Goal: Task Accomplishment & Management: Manage account settings

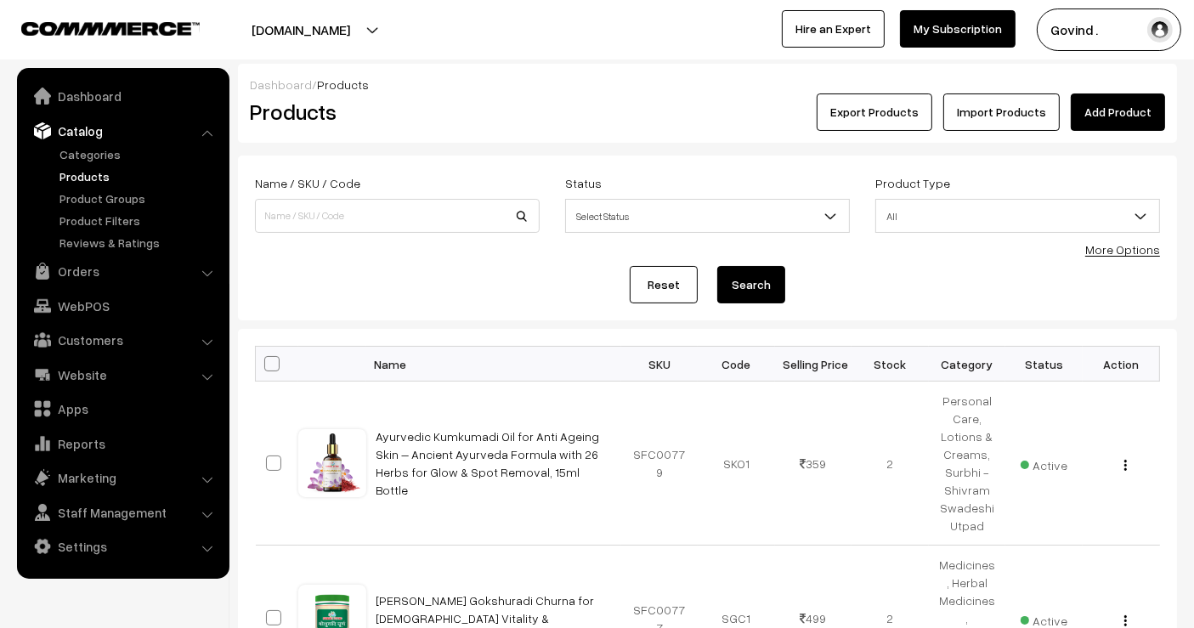
scroll to position [1636, 0]
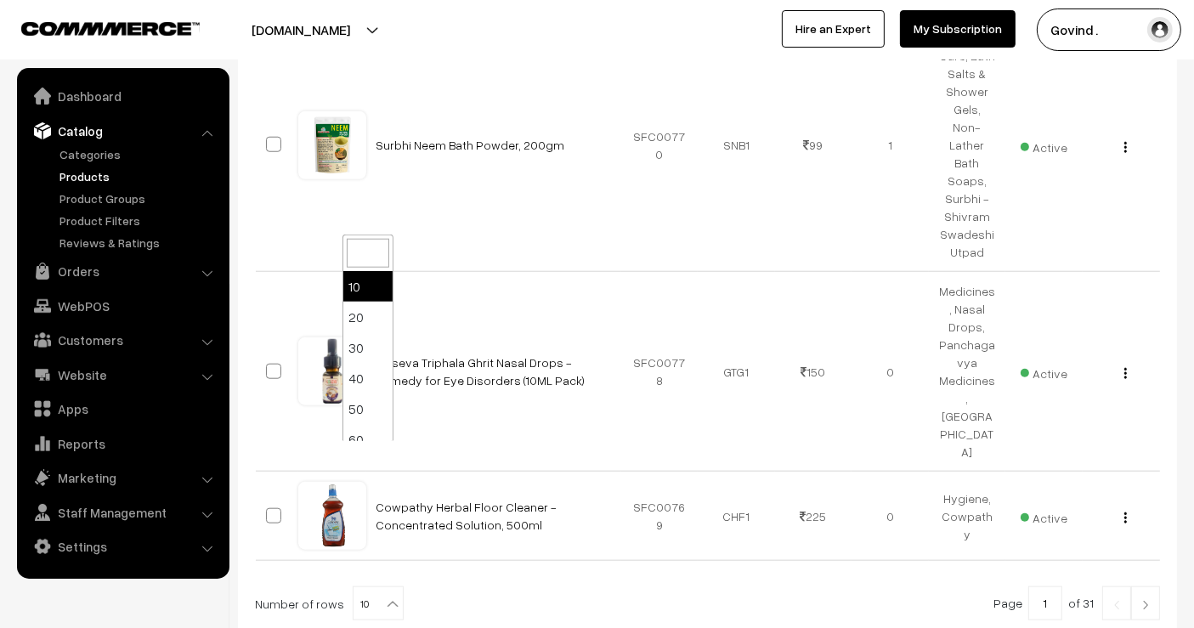
click at [384, 596] on b at bounding box center [392, 604] width 17 height 17
select select "100"
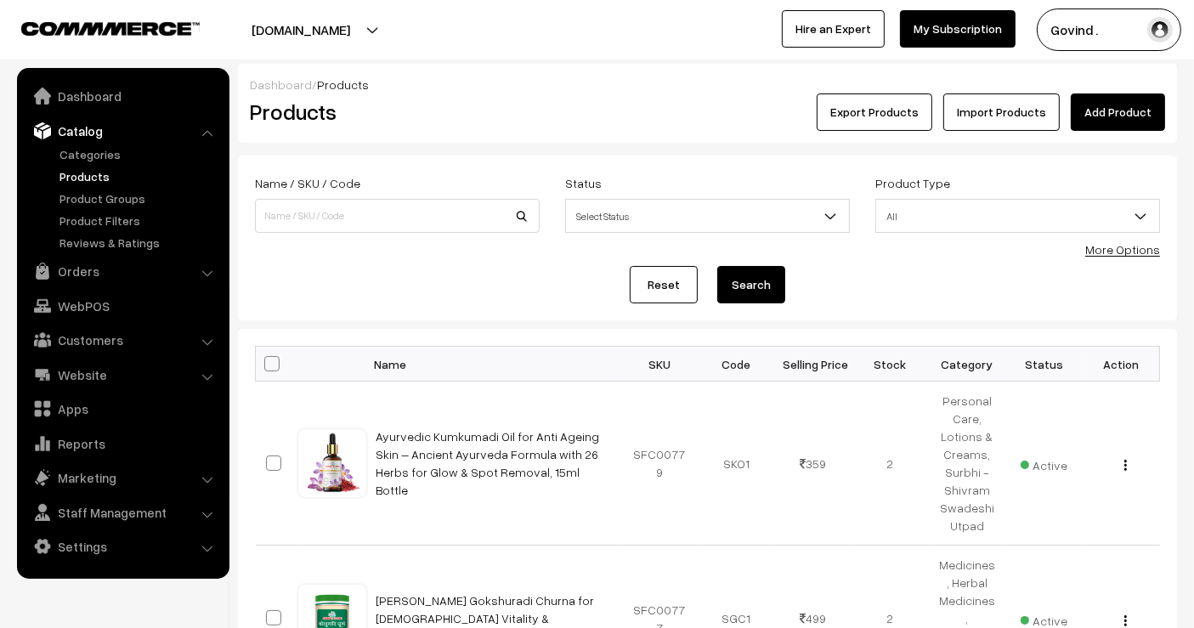
click at [271, 363] on span at bounding box center [271, 363] width 15 height 15
click at [267, 363] on input "checkbox" at bounding box center [261, 363] width 11 height 11
checkbox input "true"
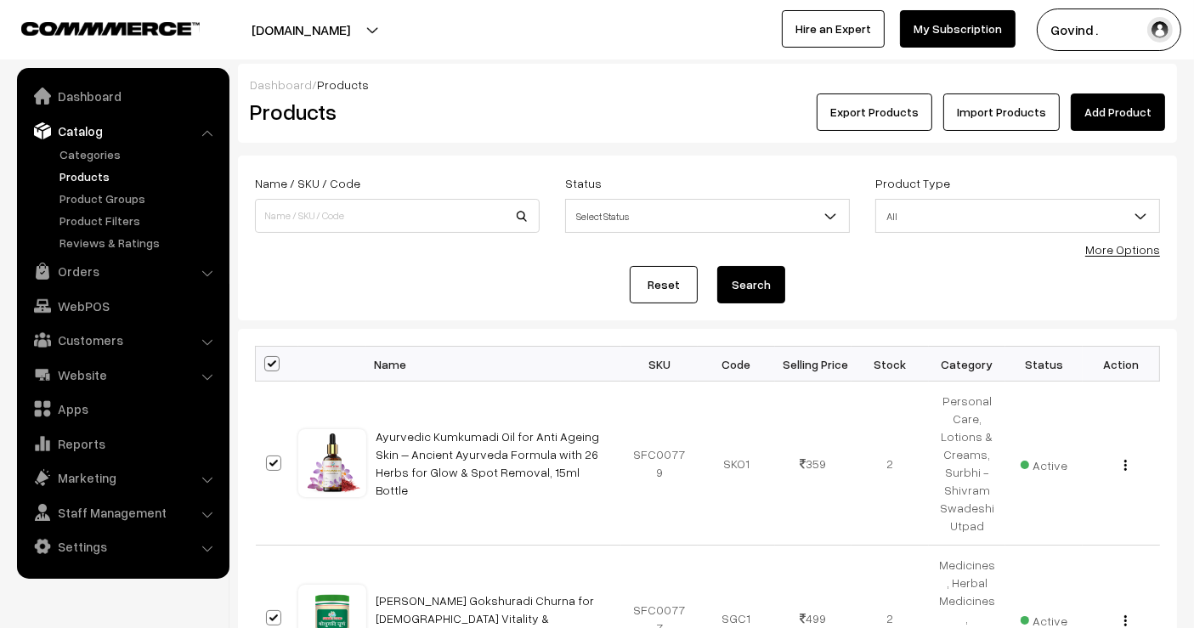
checkbox input "true"
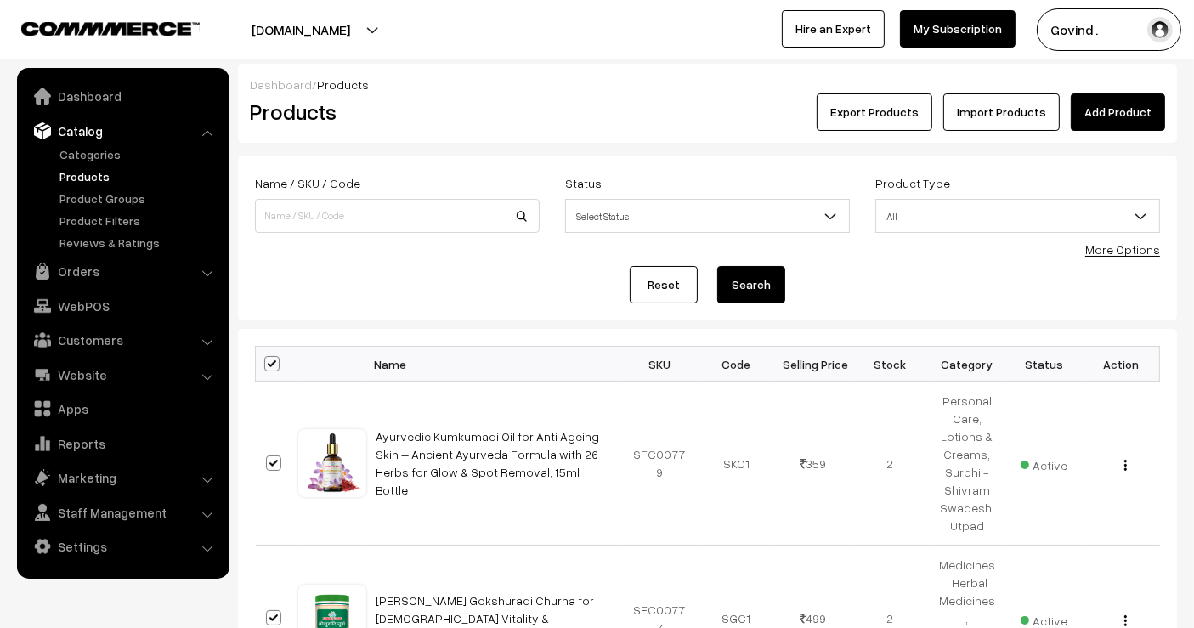
checkbox input "true"
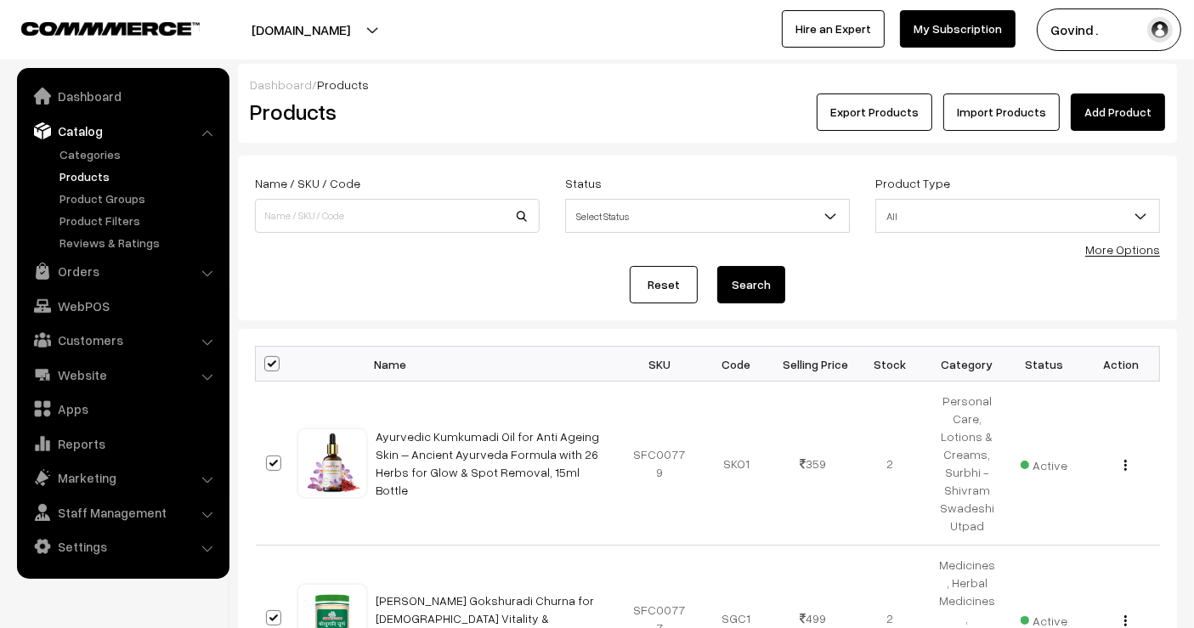
checkbox input "true"
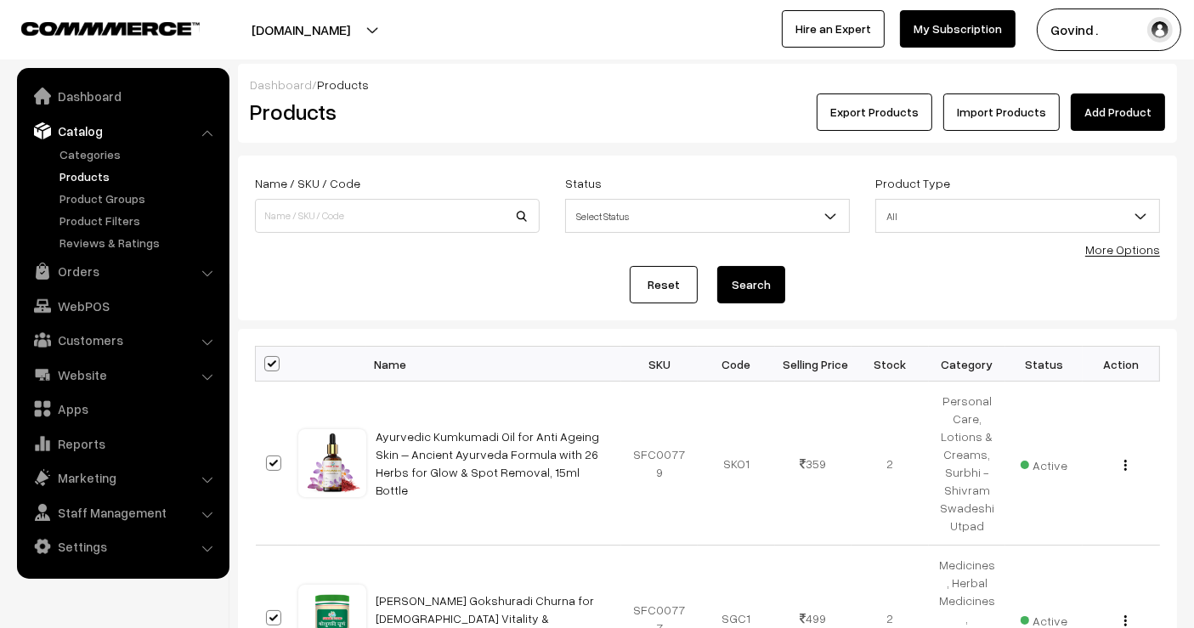
checkbox input "true"
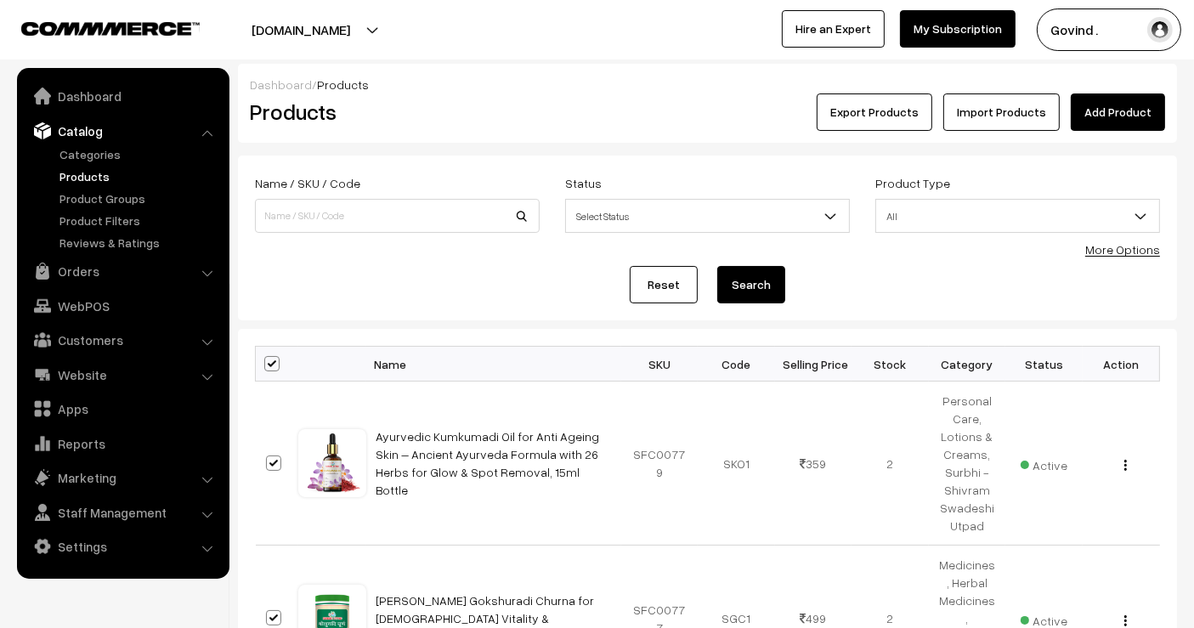
checkbox input "true"
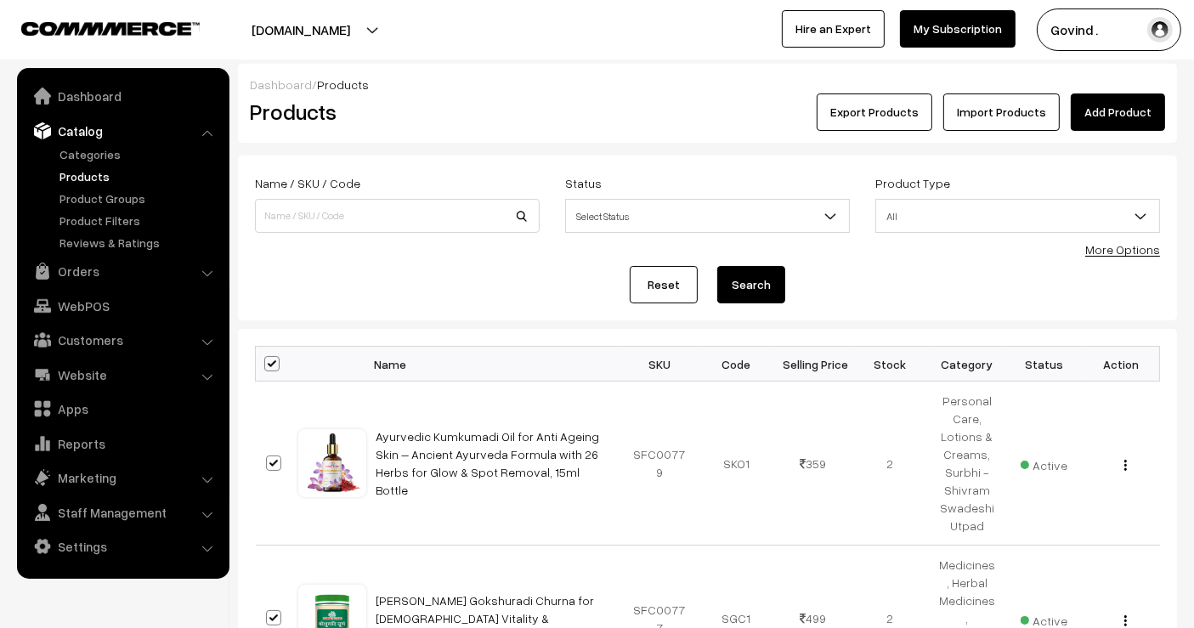
checkbox input "true"
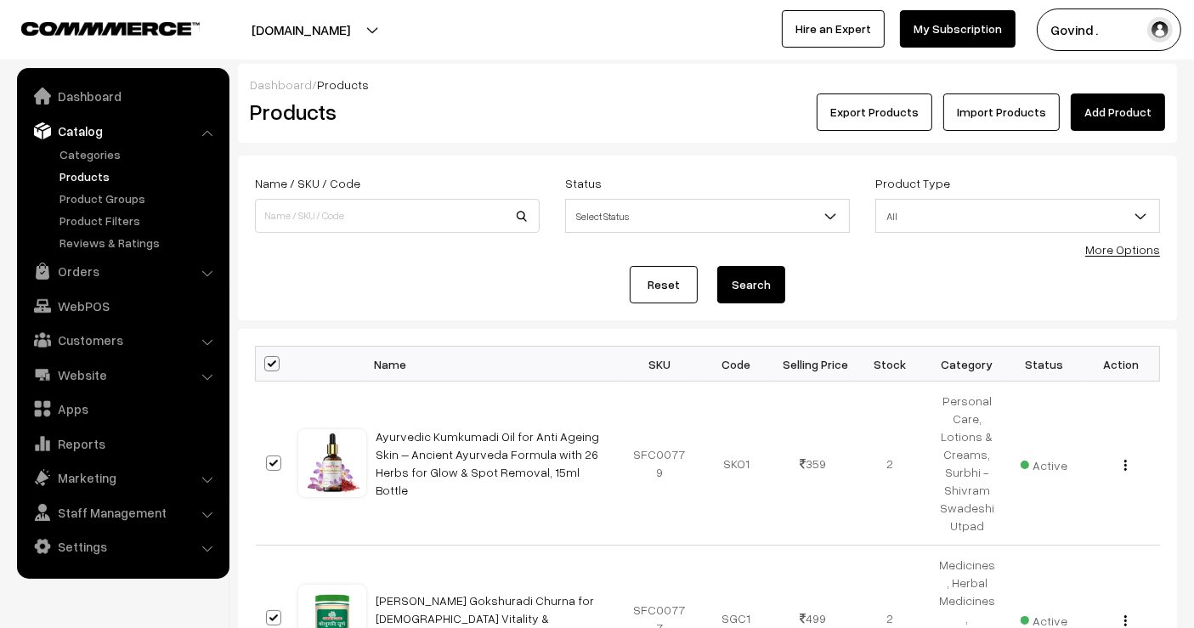
checkbox input "true"
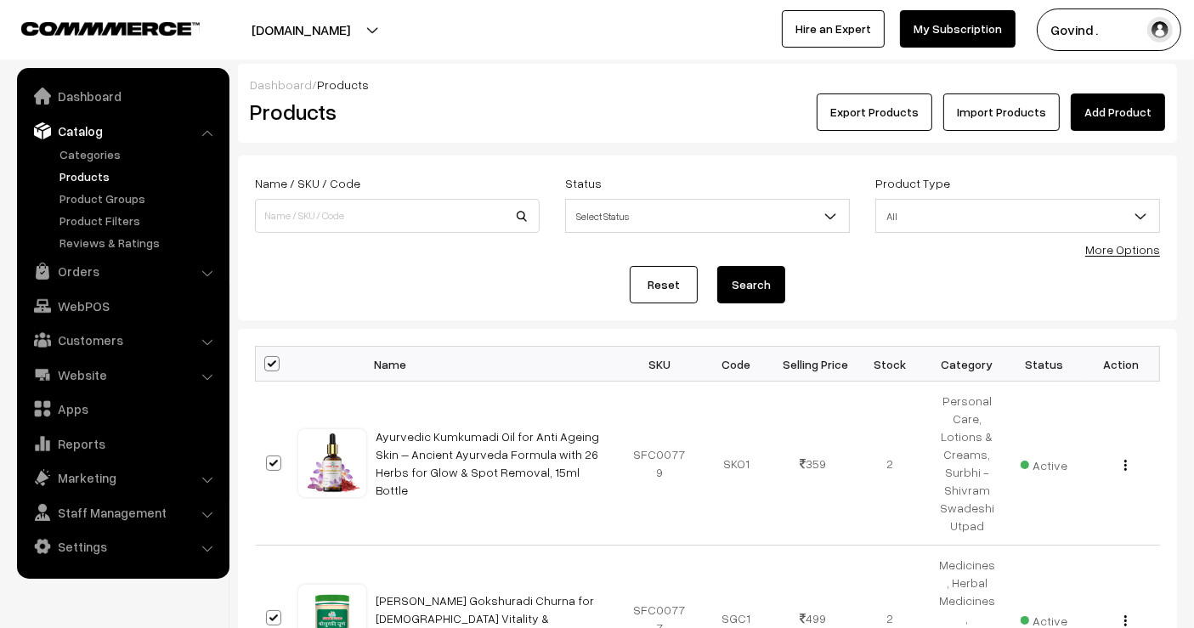
checkbox input "true"
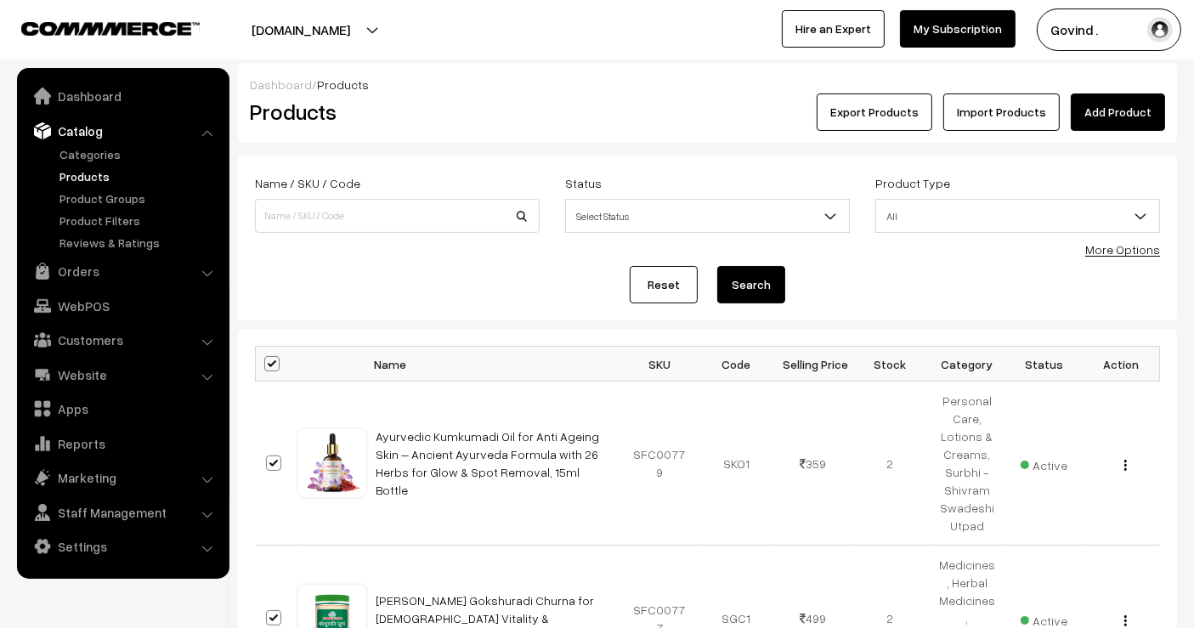
checkbox input "true"
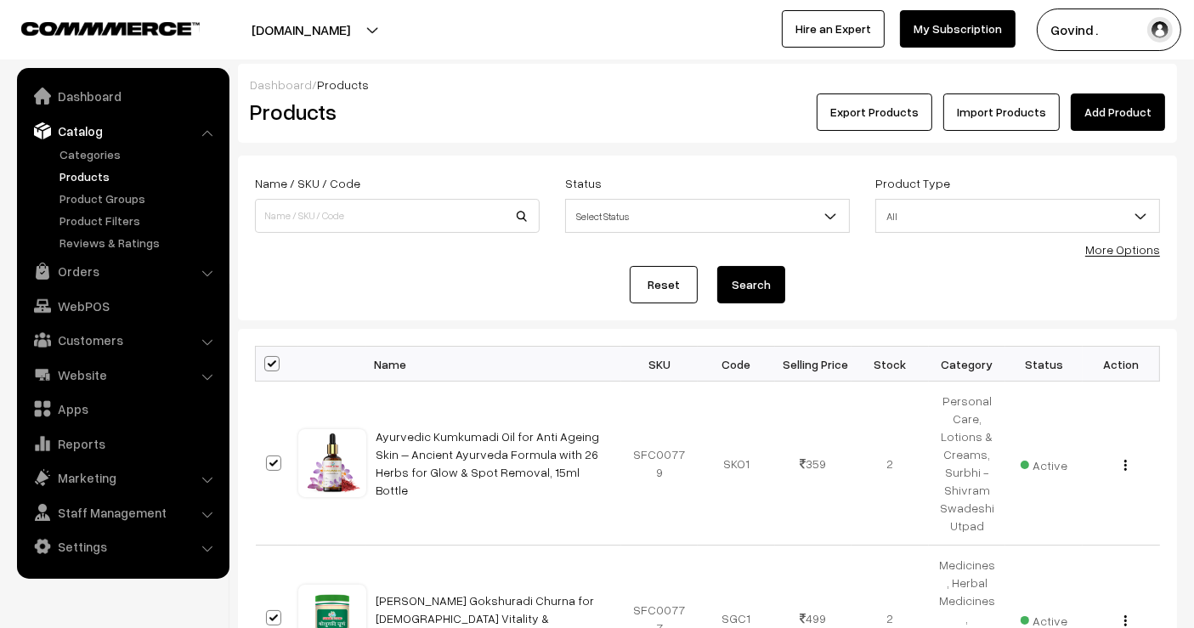
checkbox input "true"
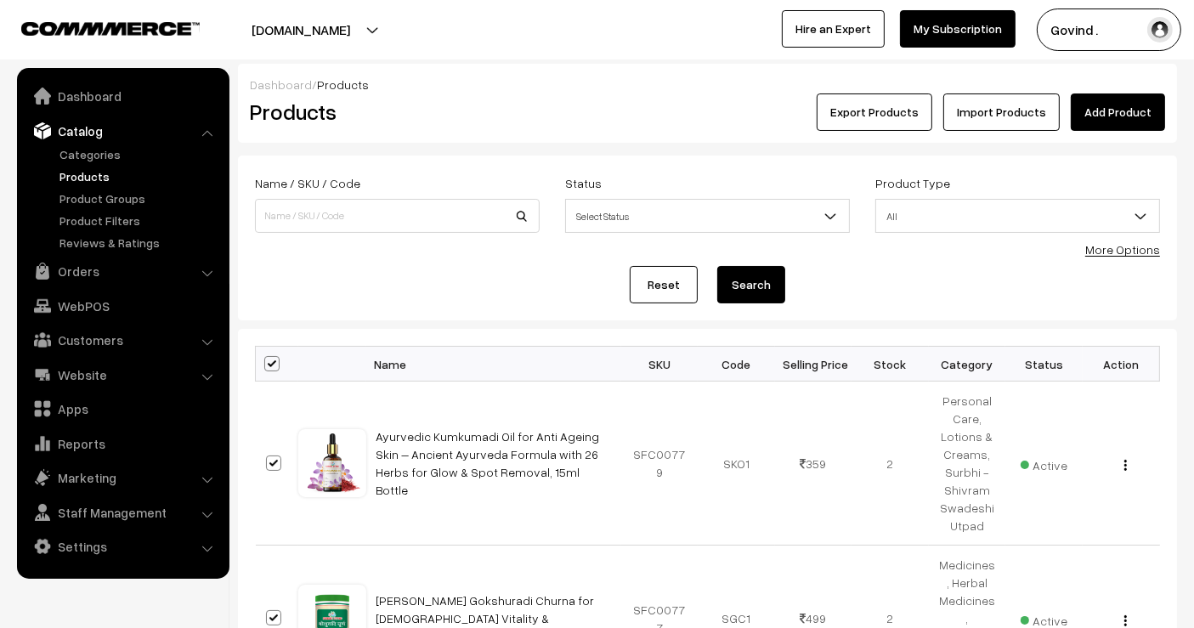
checkbox input "true"
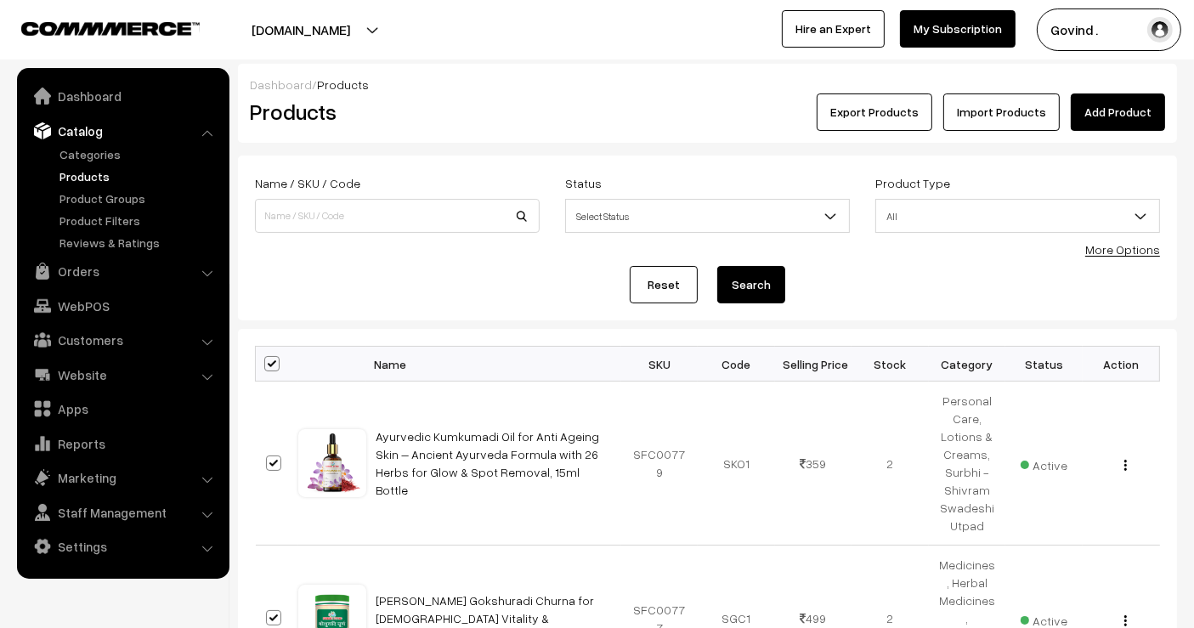
checkbox input "true"
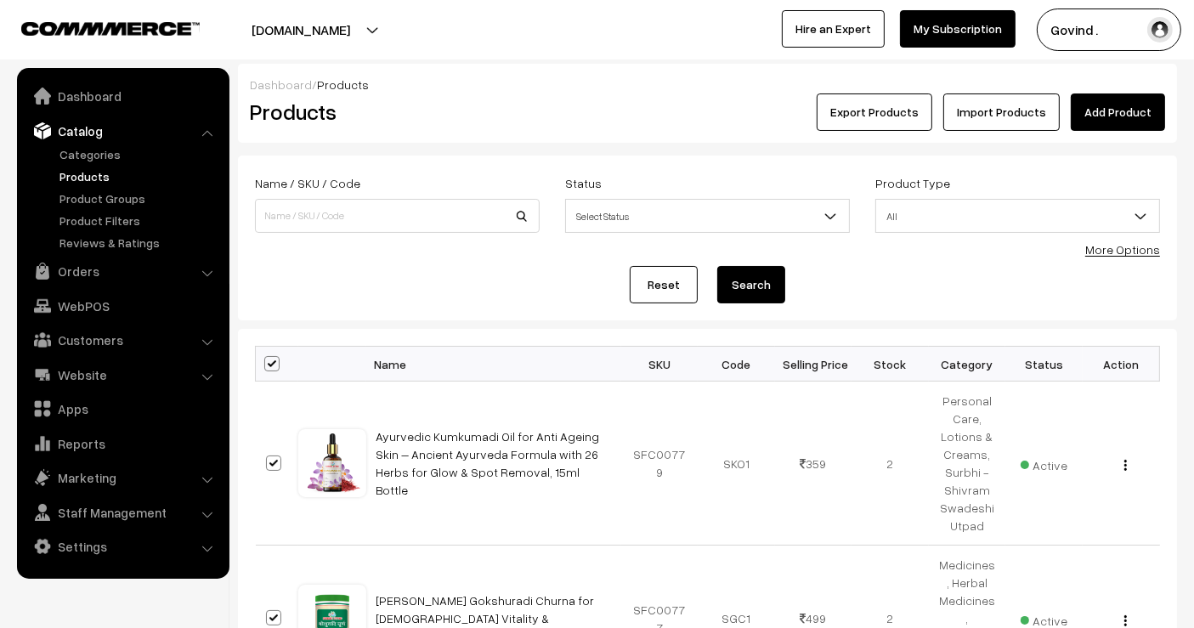
checkbox input "true"
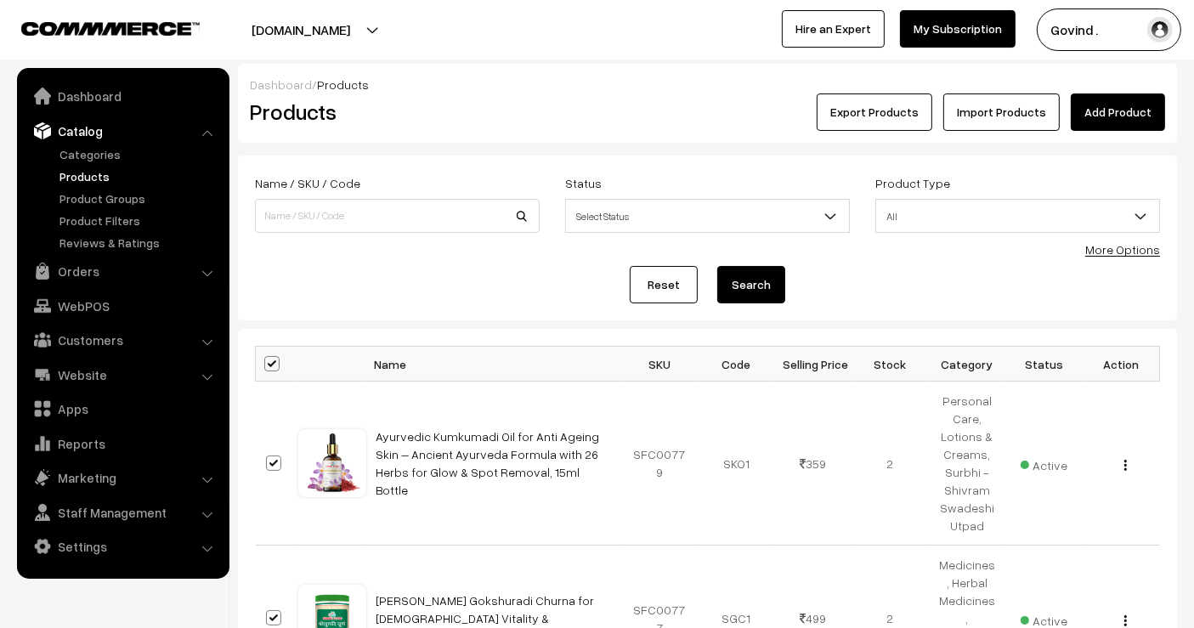
checkbox input "true"
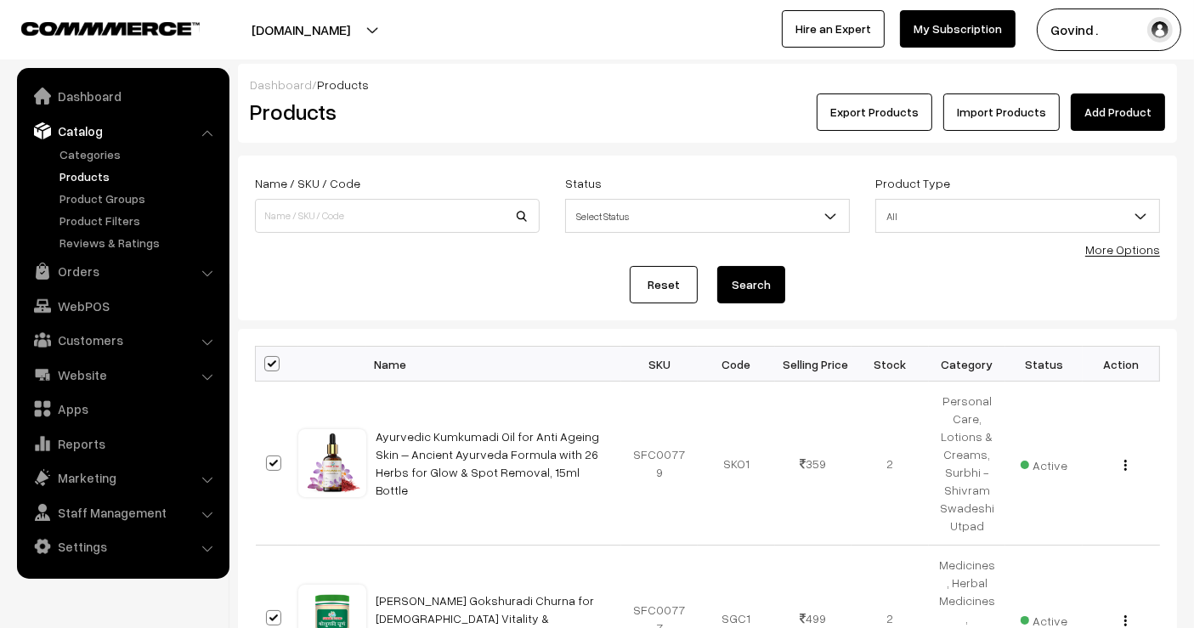
checkbox input "true"
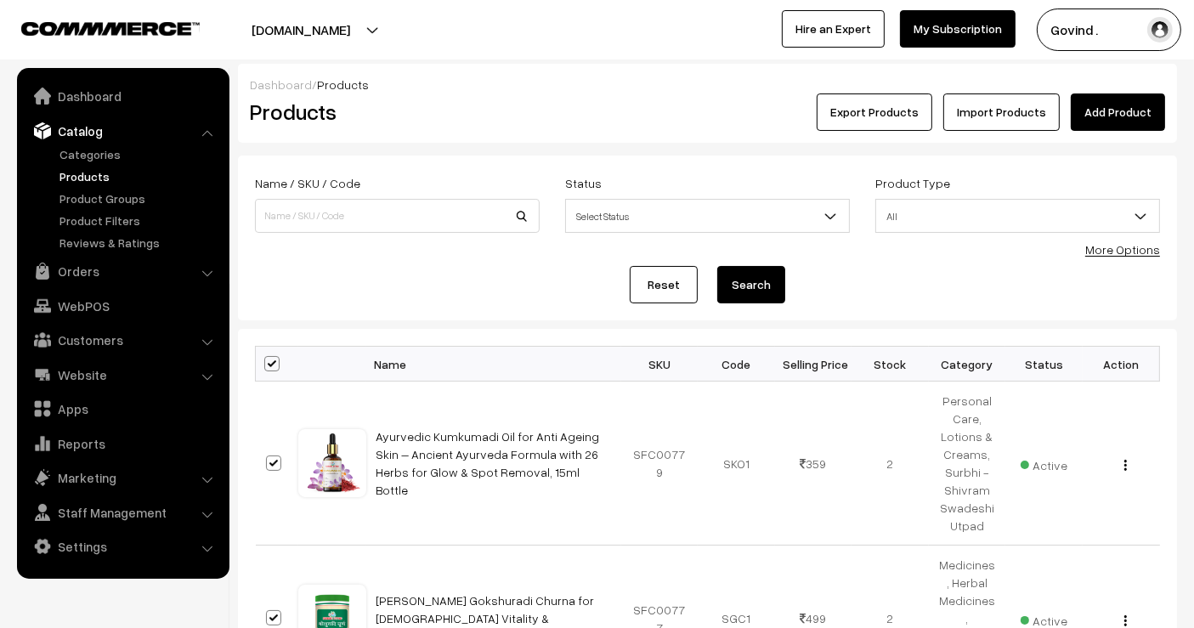
checkbox input "true"
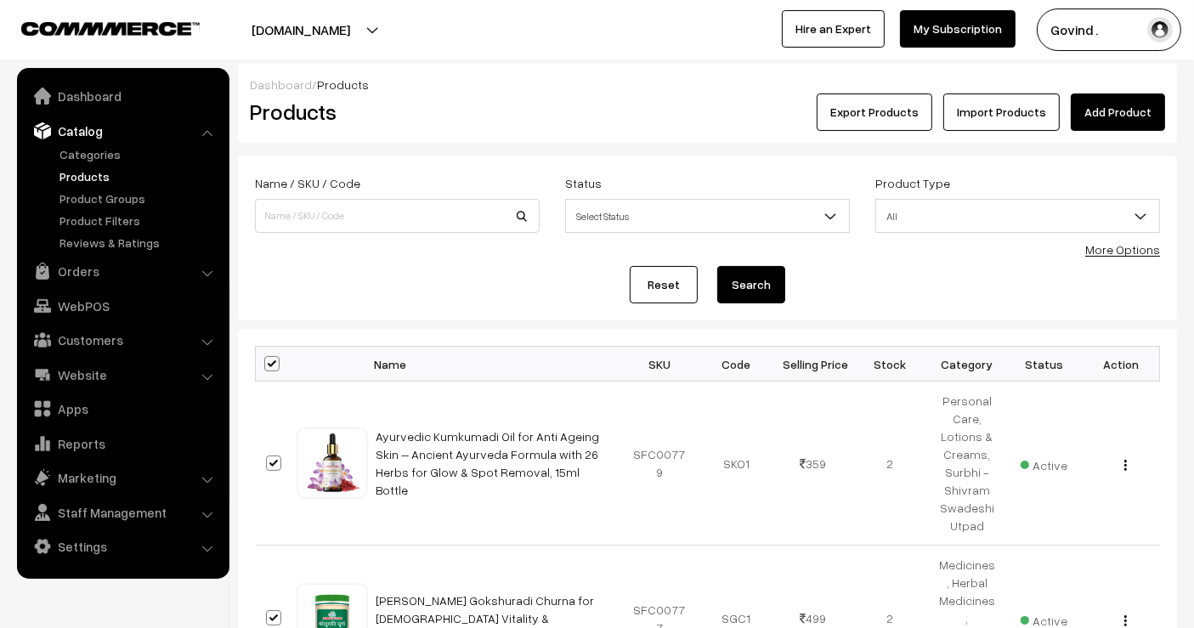
checkbox input "true"
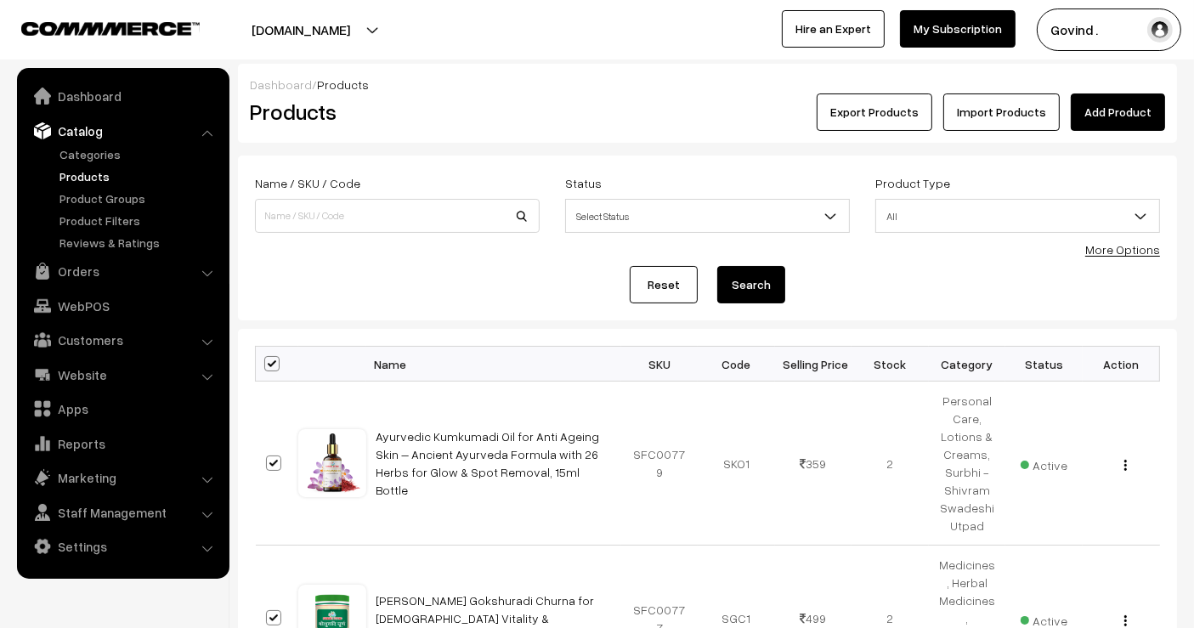
checkbox input "true"
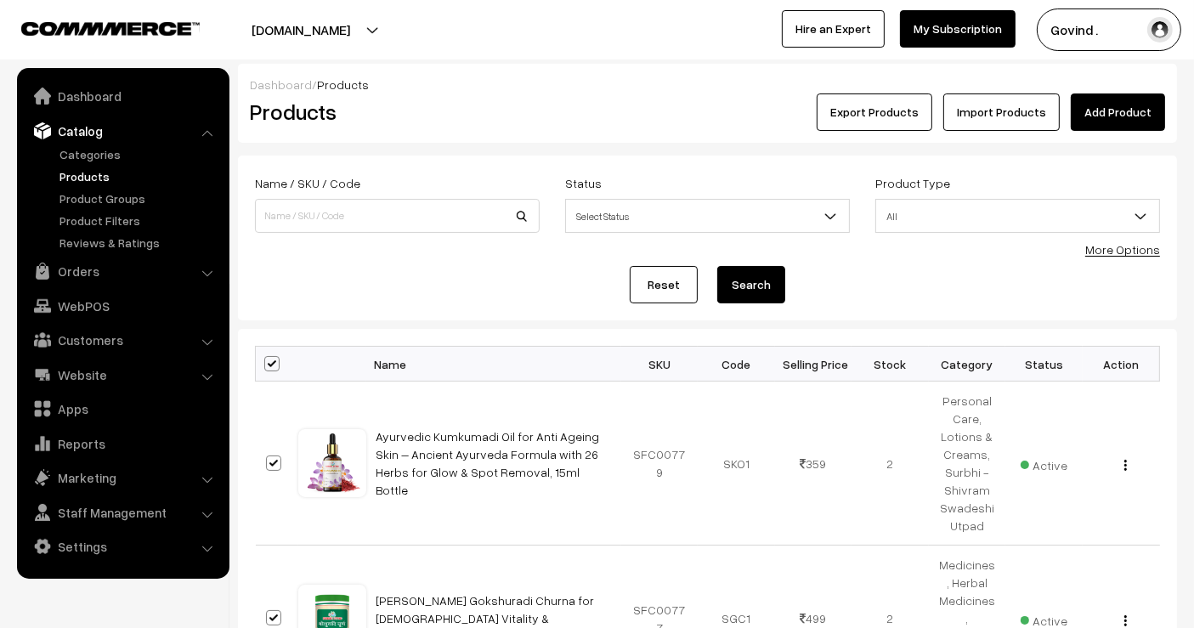
checkbox input "true"
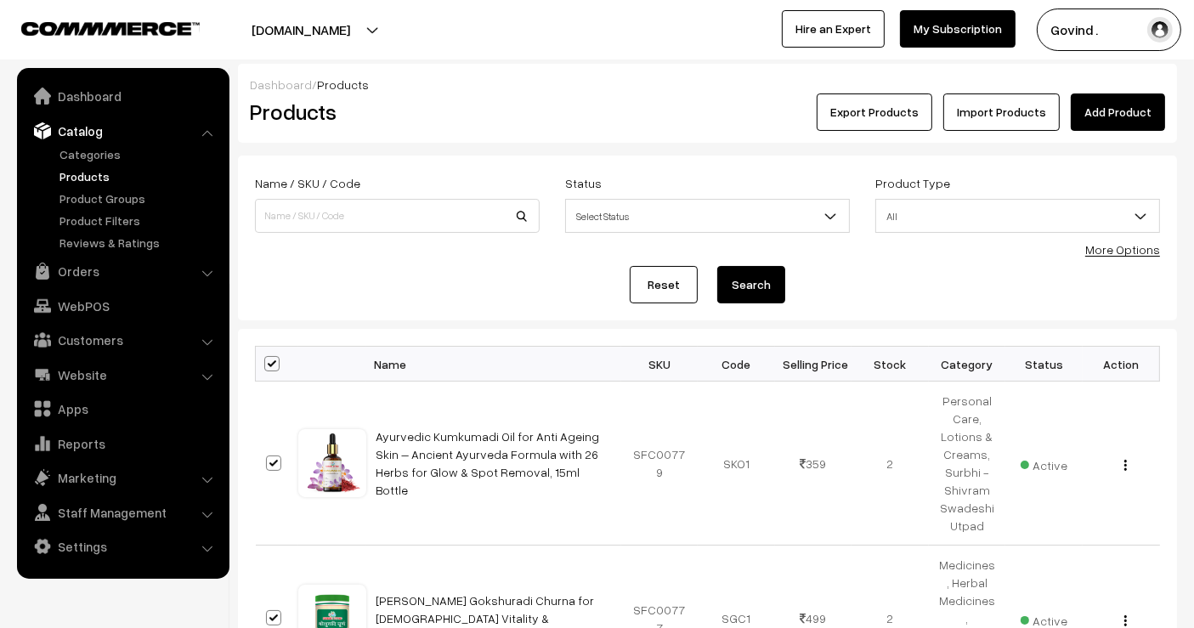
checkbox input "true"
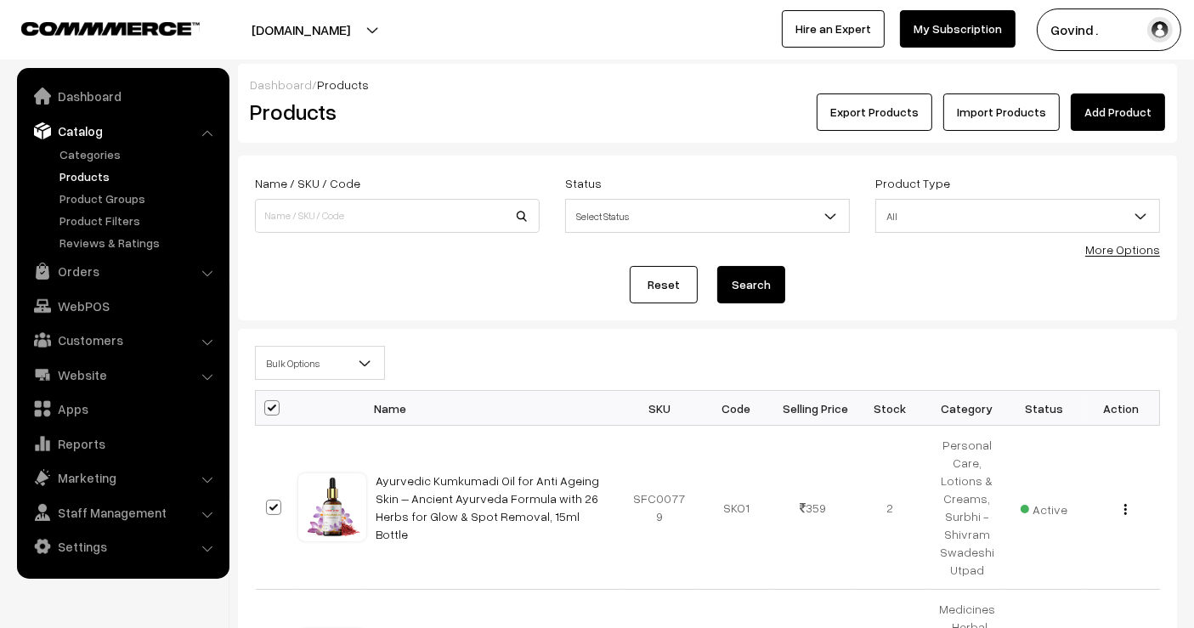
click at [321, 365] on span "Bulk Options" at bounding box center [320, 363] width 128 height 30
select select "editProduct"
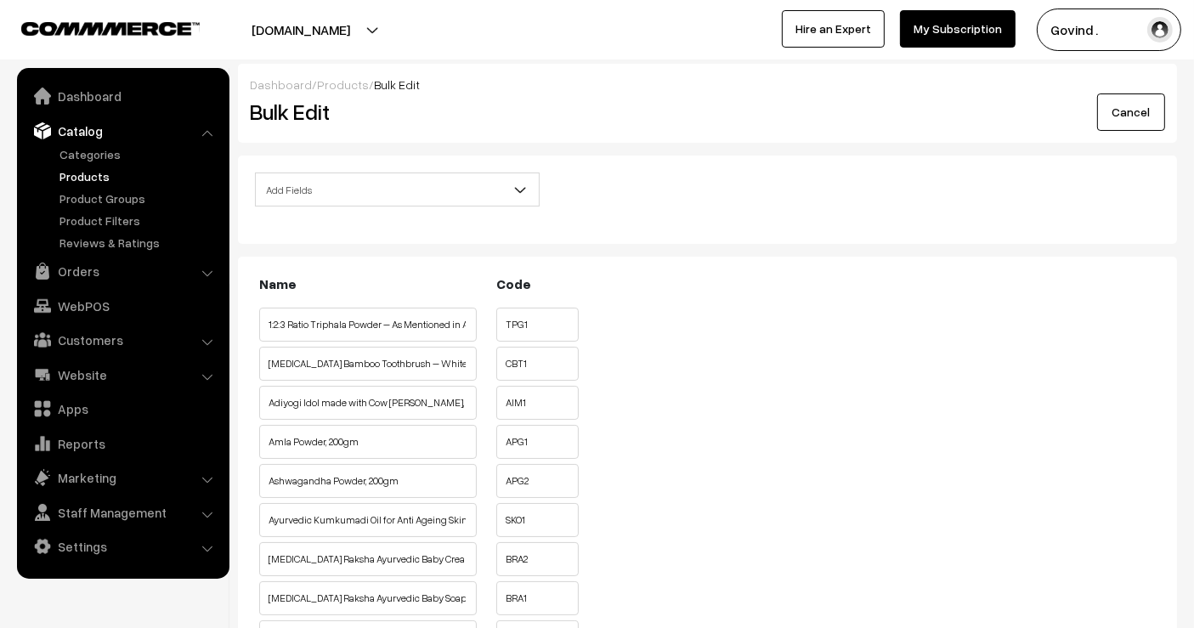
click at [350, 185] on span "Add Fields" at bounding box center [397, 190] width 283 height 30
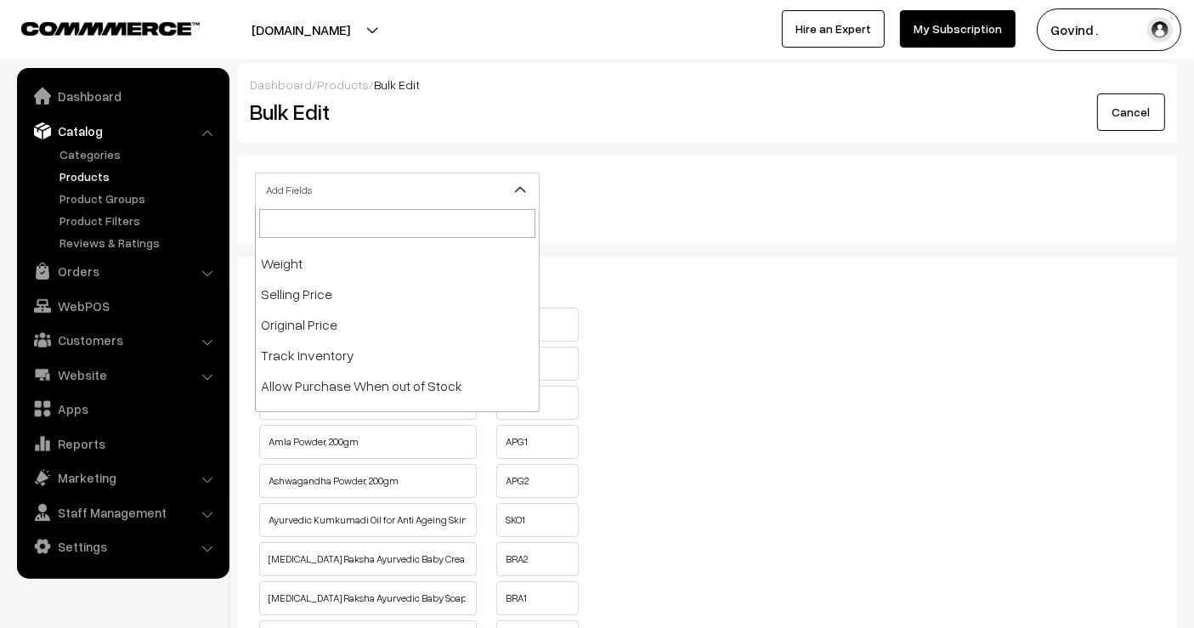
scroll to position [190, 0]
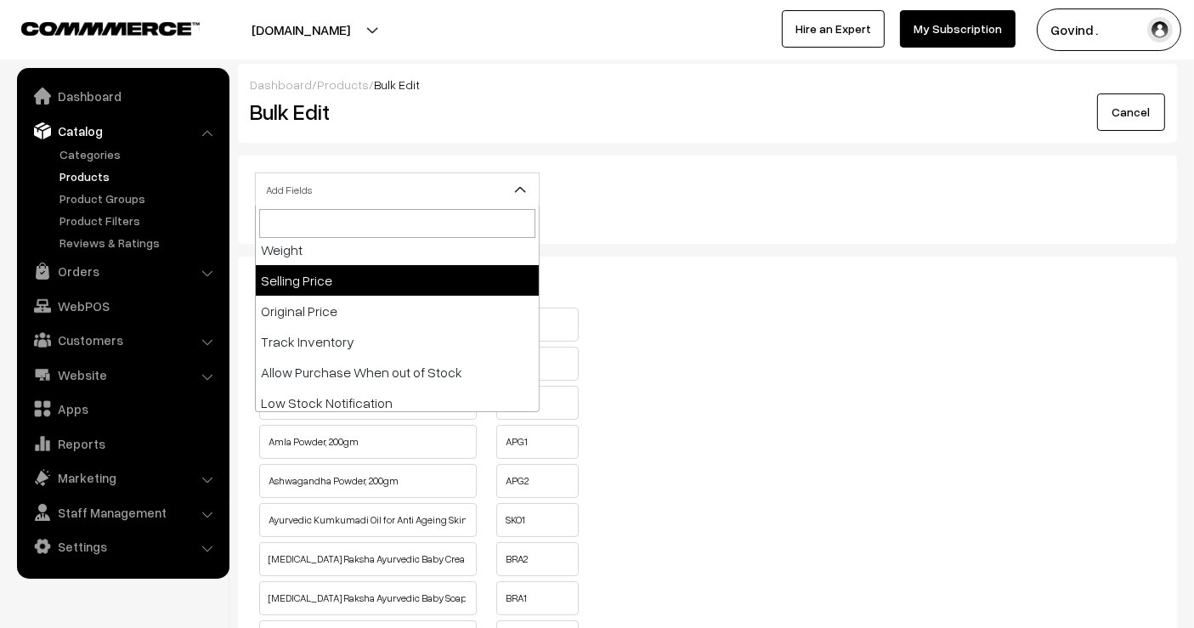
select select "sp"
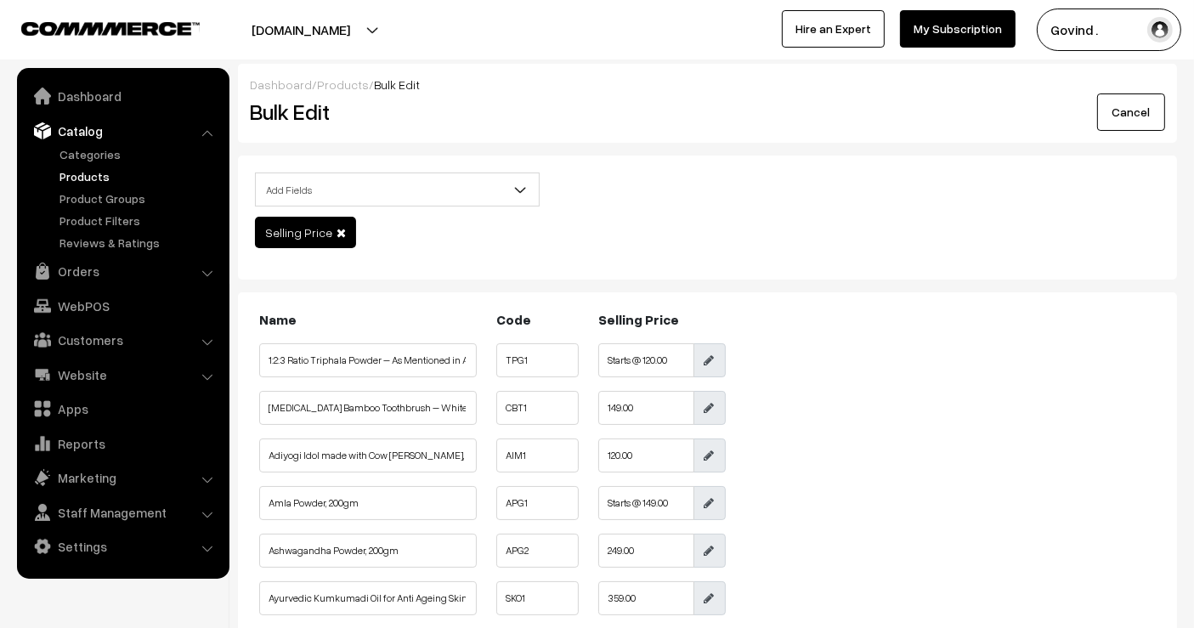
click at [1116, 123] on link "Cancel" at bounding box center [1131, 111] width 68 height 37
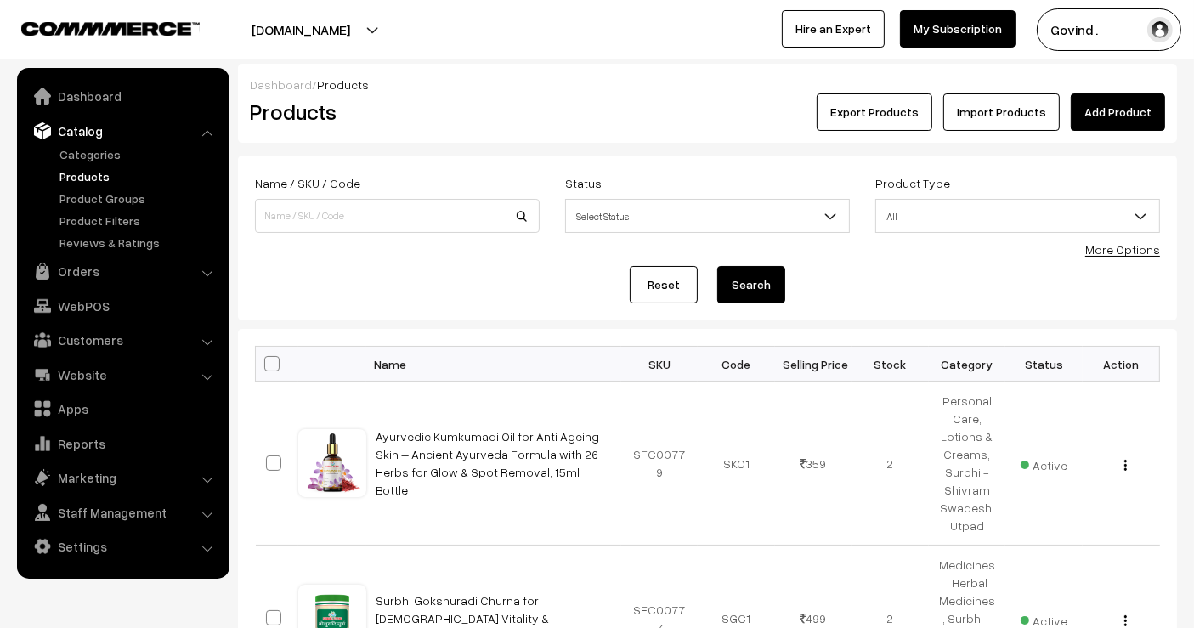
scroll to position [1636, 0]
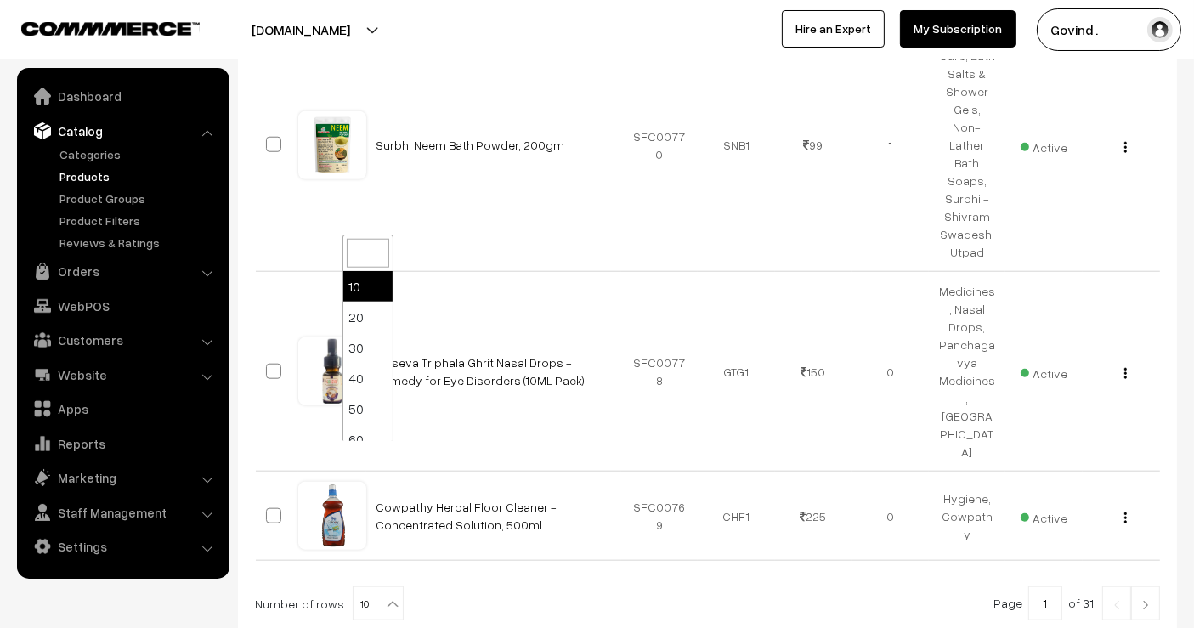
click at [384, 596] on b at bounding box center [392, 604] width 17 height 17
select select "100"
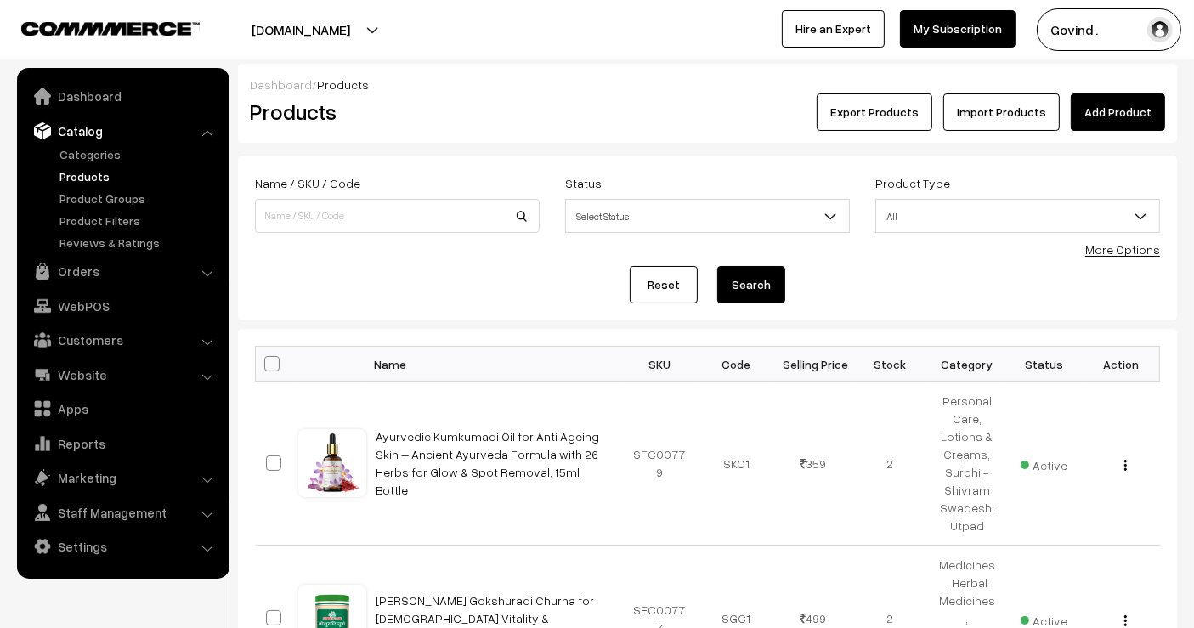
click at [269, 359] on span at bounding box center [271, 363] width 15 height 15
click at [267, 359] on input "checkbox" at bounding box center [261, 363] width 11 height 11
checkbox input "true"
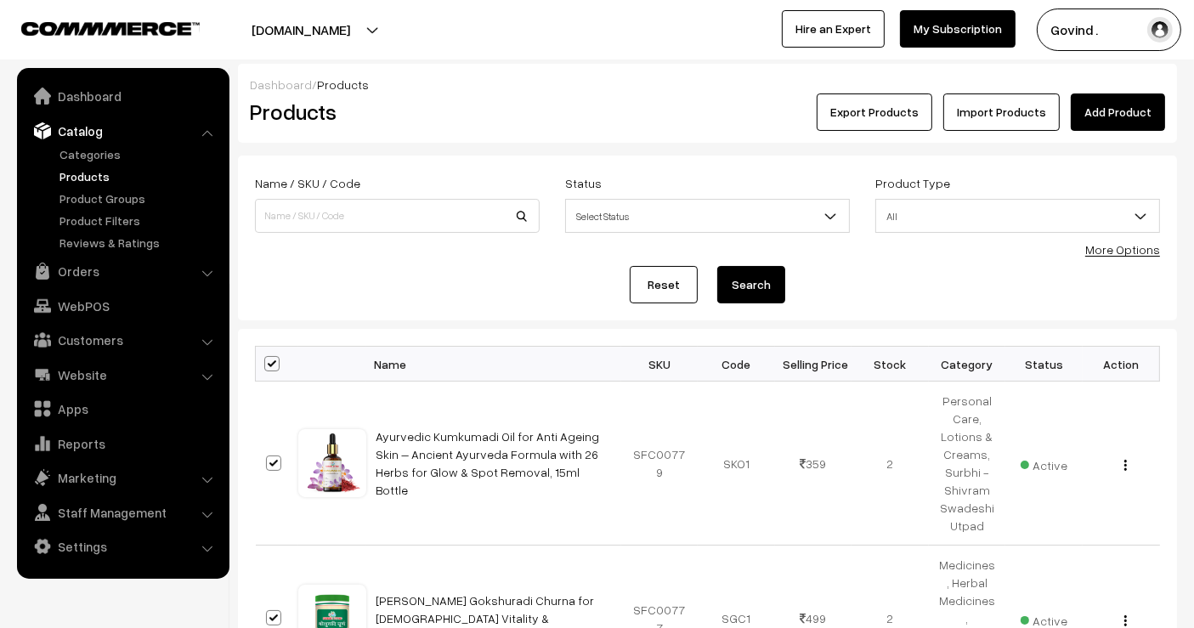
checkbox input "true"
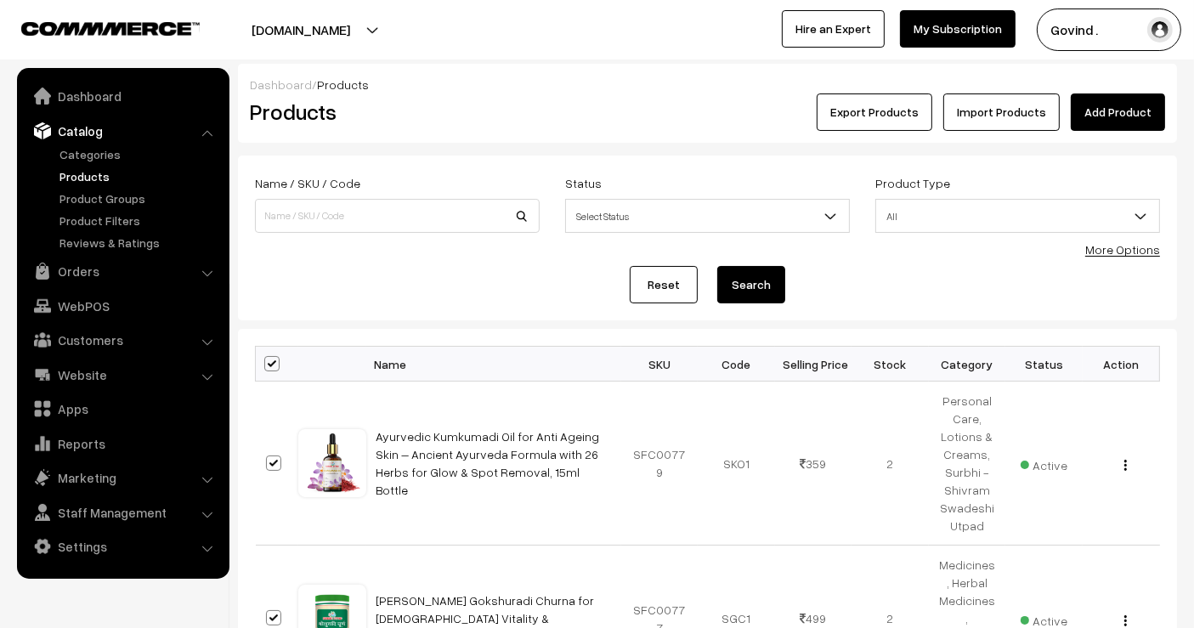
checkbox input "true"
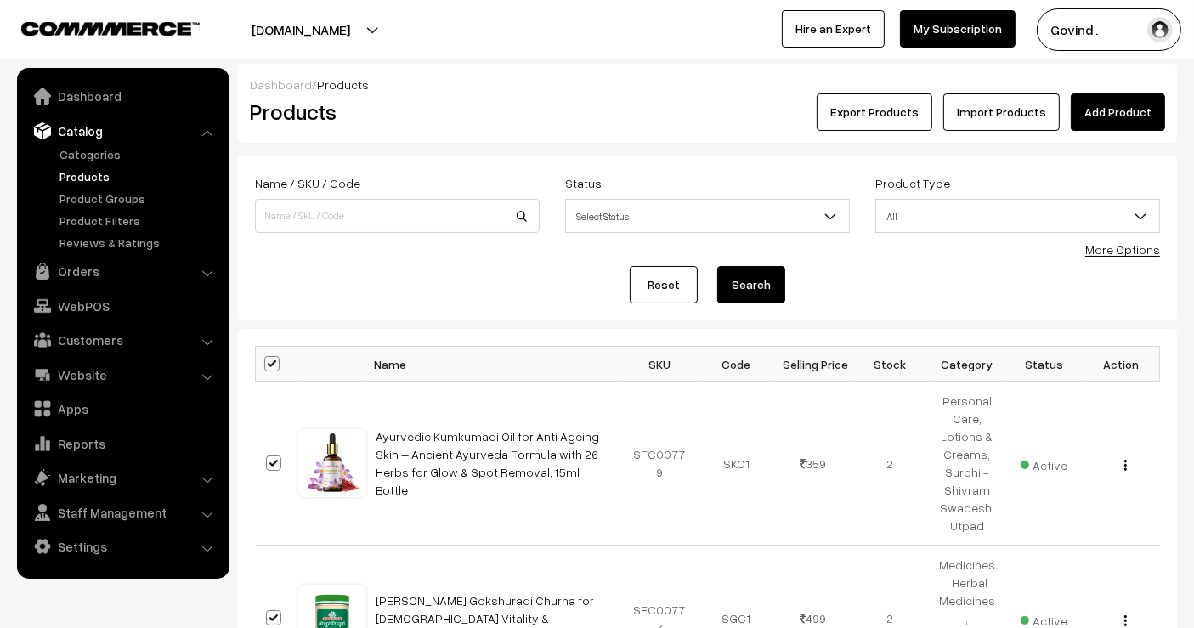
checkbox input "true"
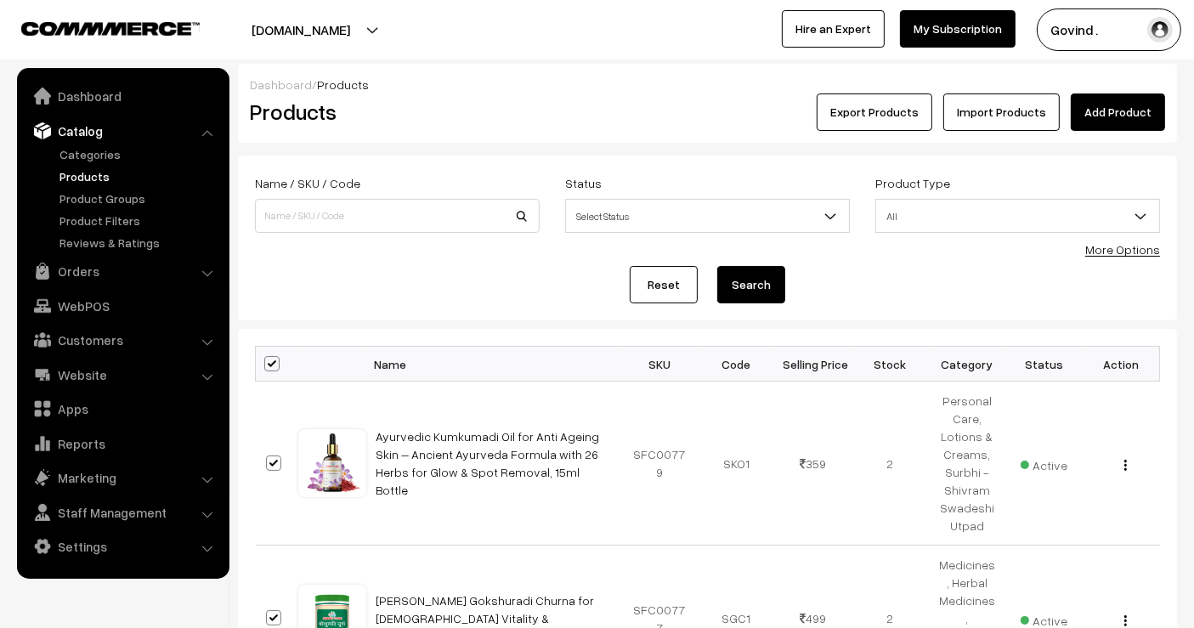
checkbox input "true"
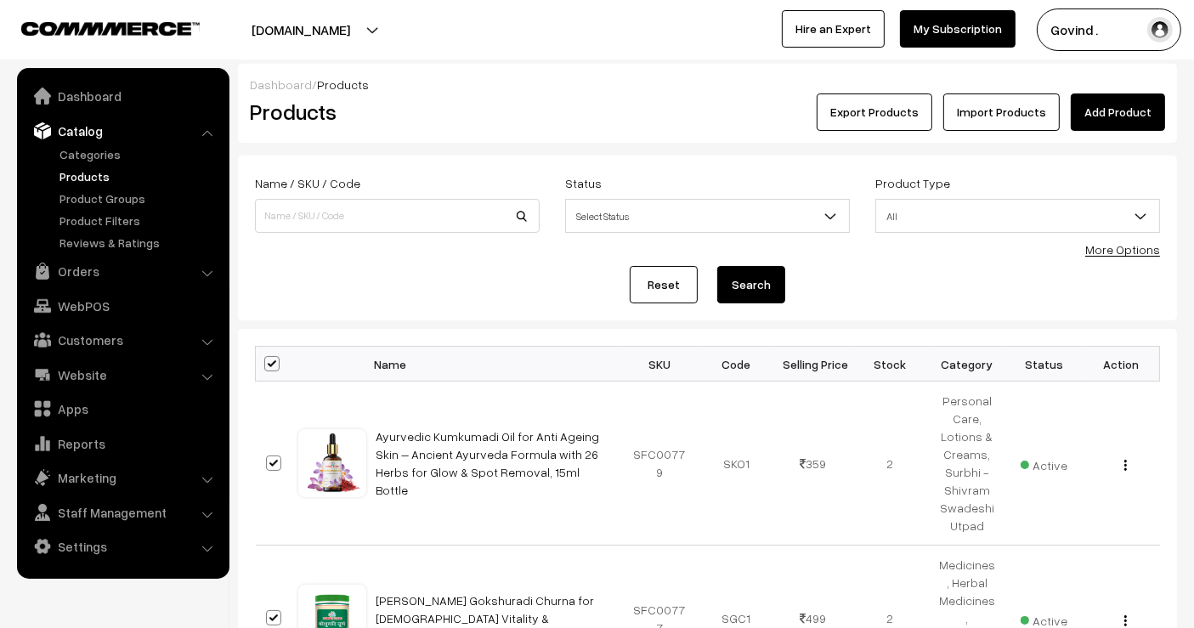
checkbox input "true"
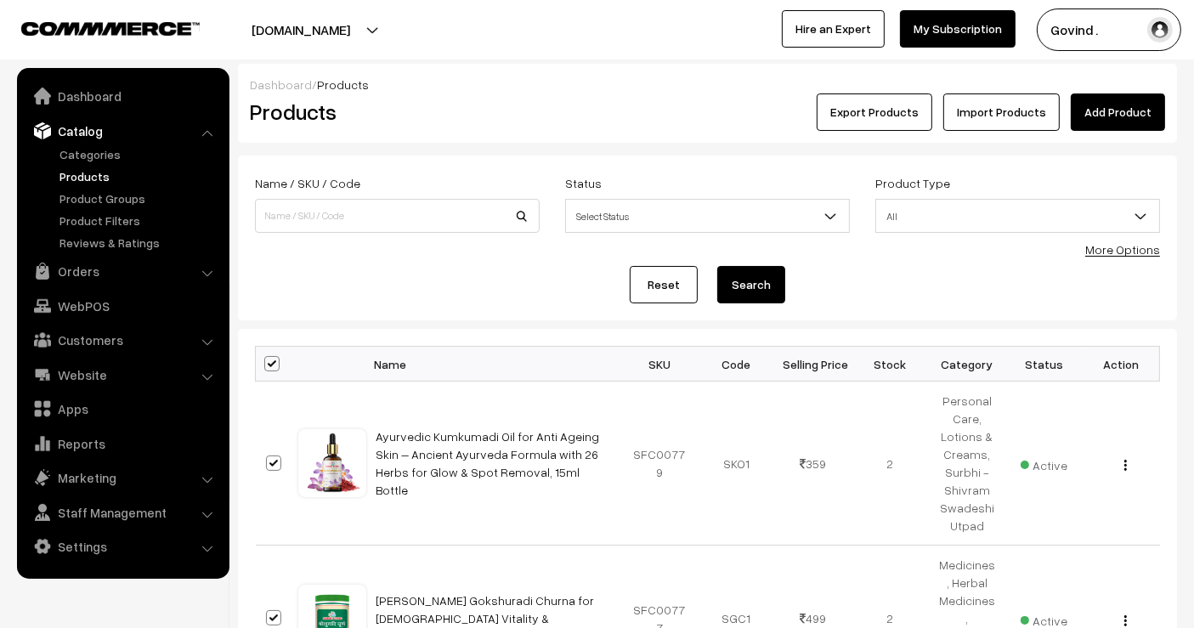
checkbox input "true"
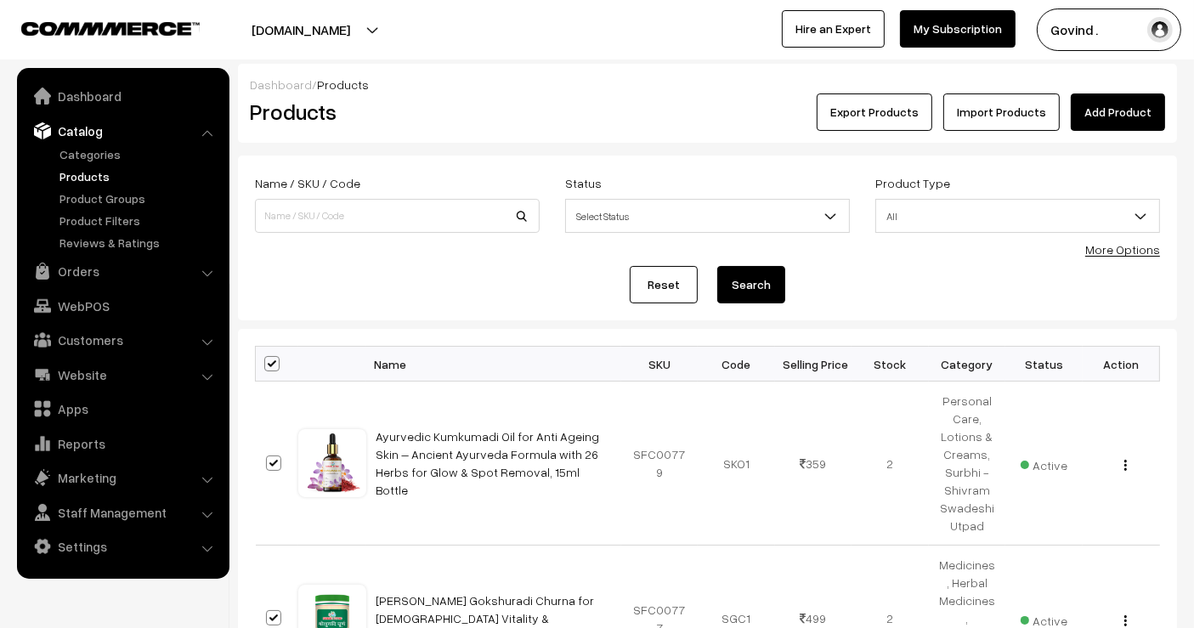
checkbox input "true"
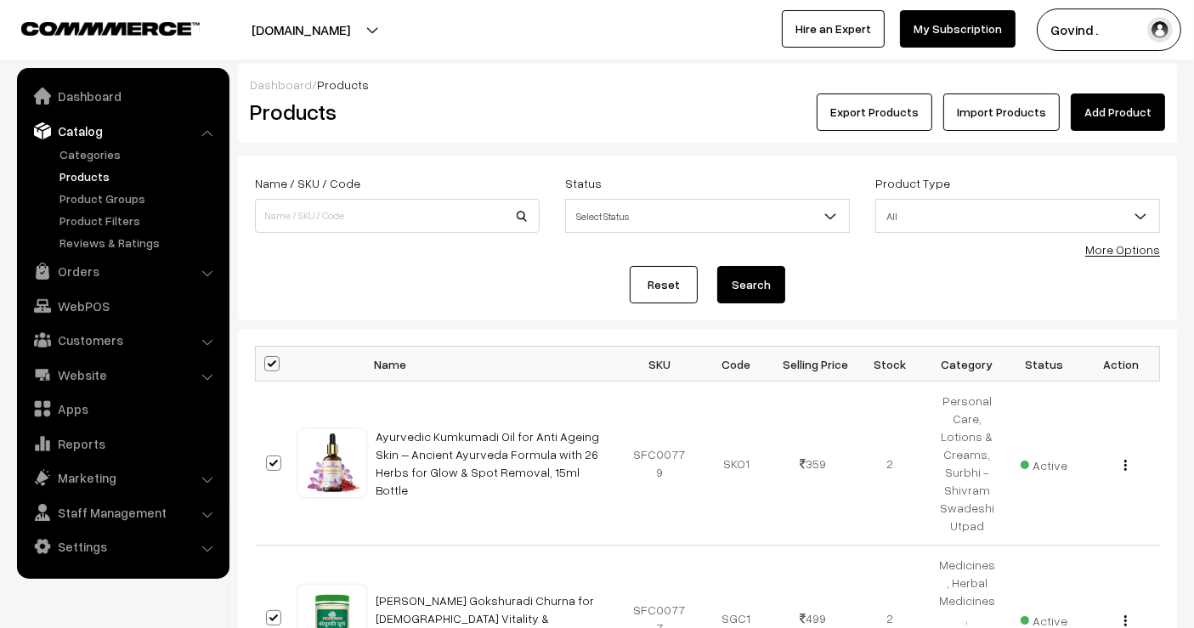
checkbox input "true"
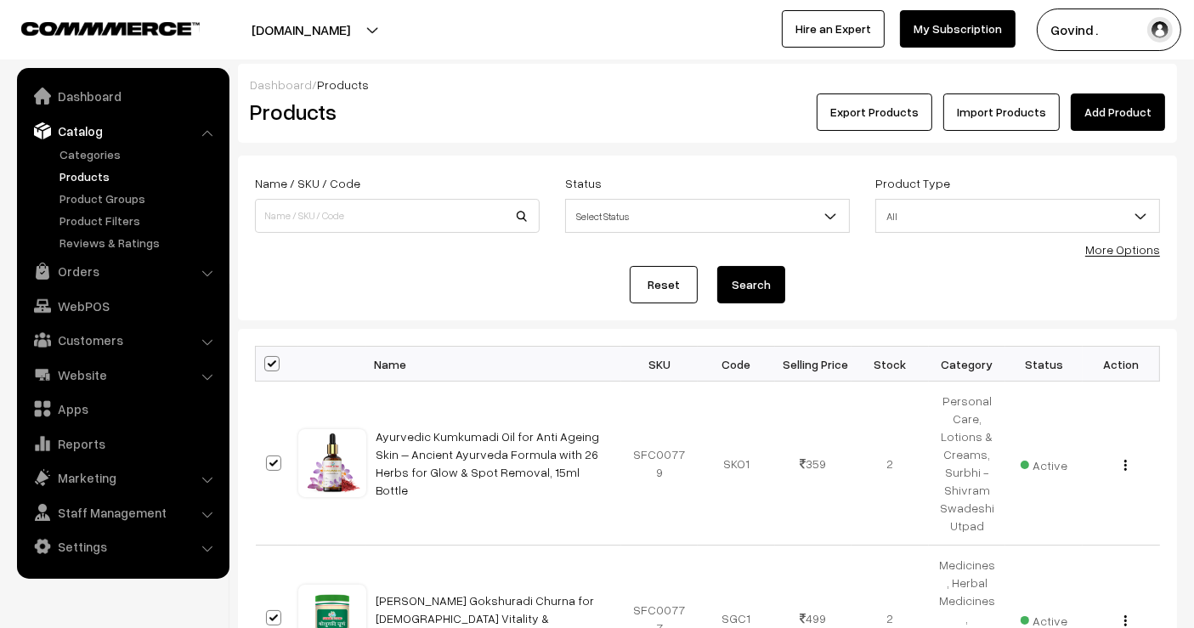
checkbox input "true"
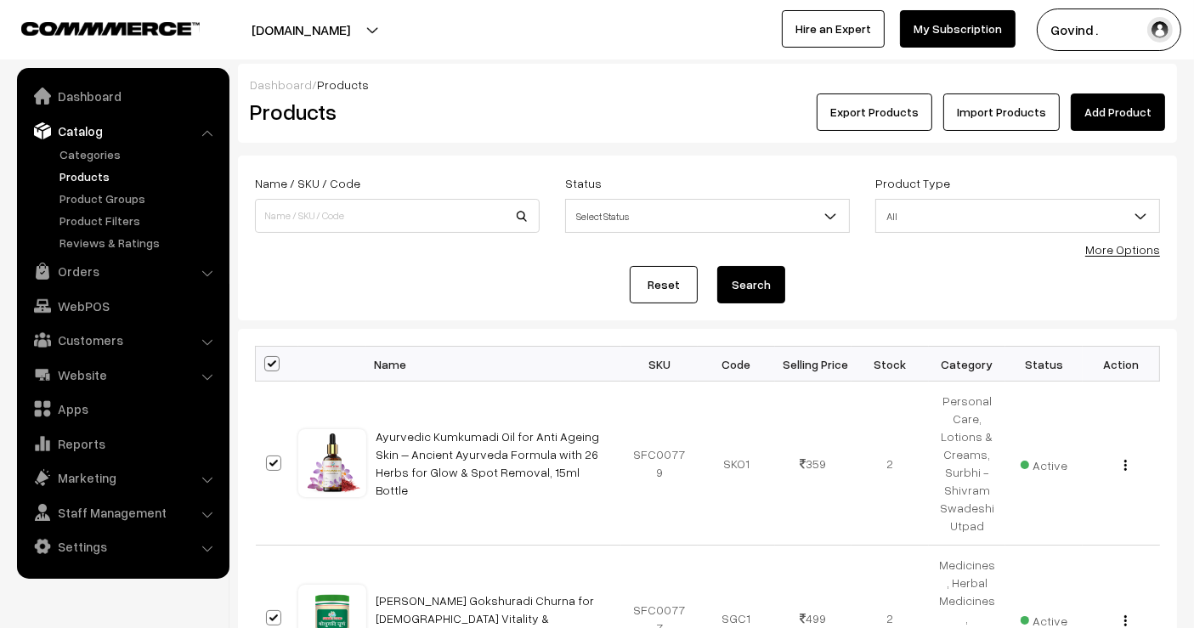
checkbox input "true"
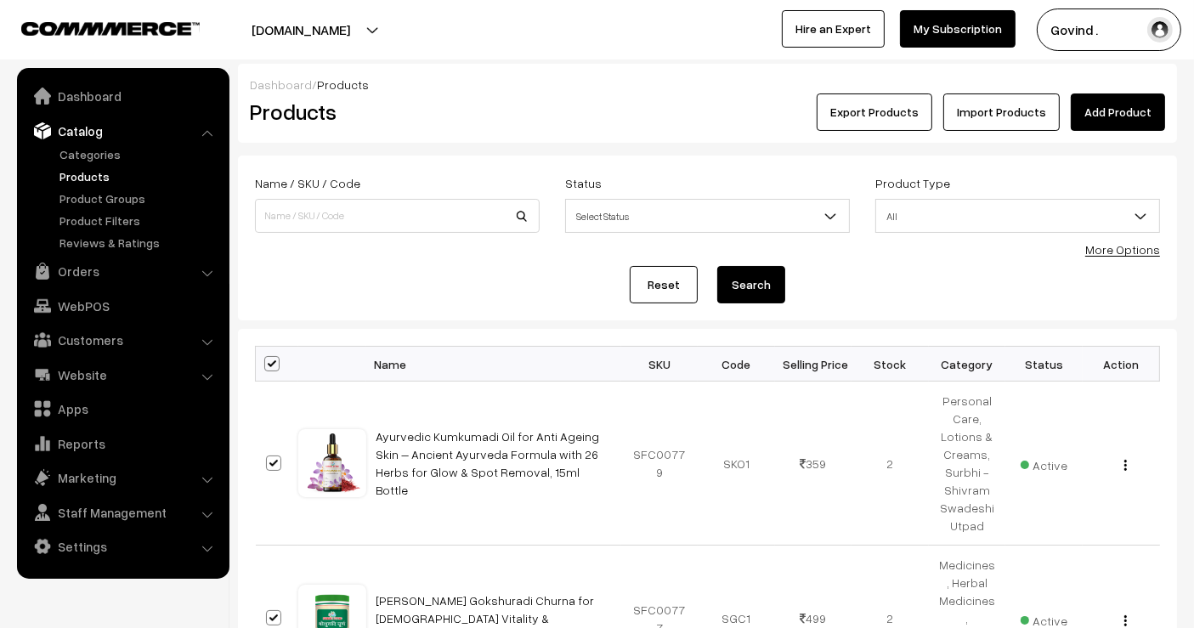
checkbox input "true"
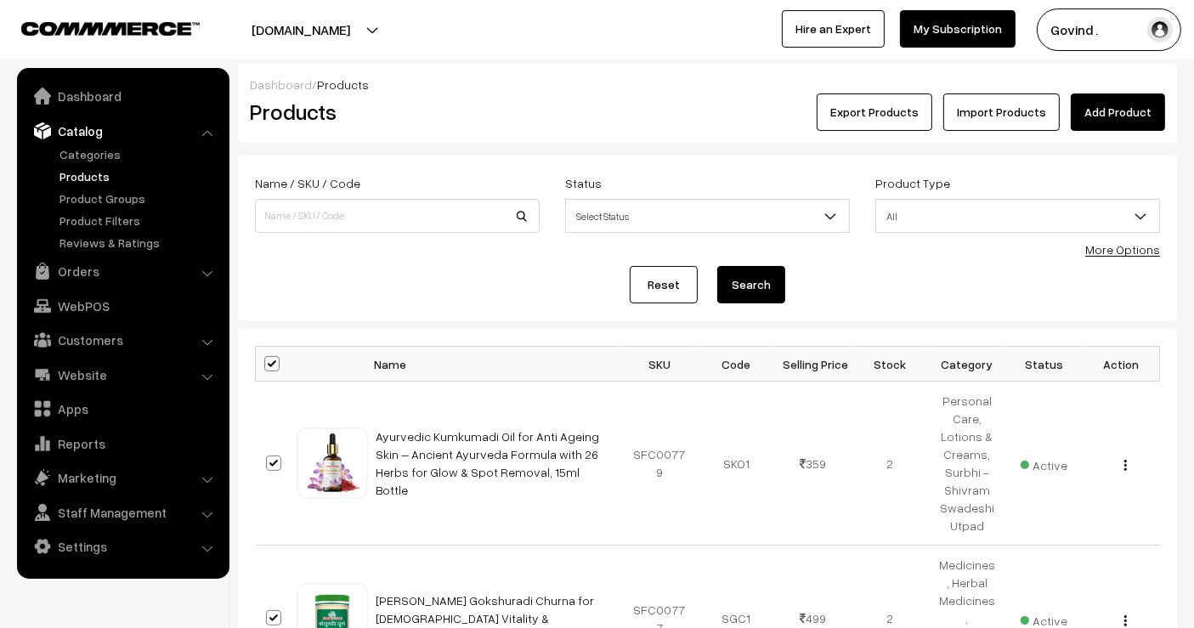
checkbox input "true"
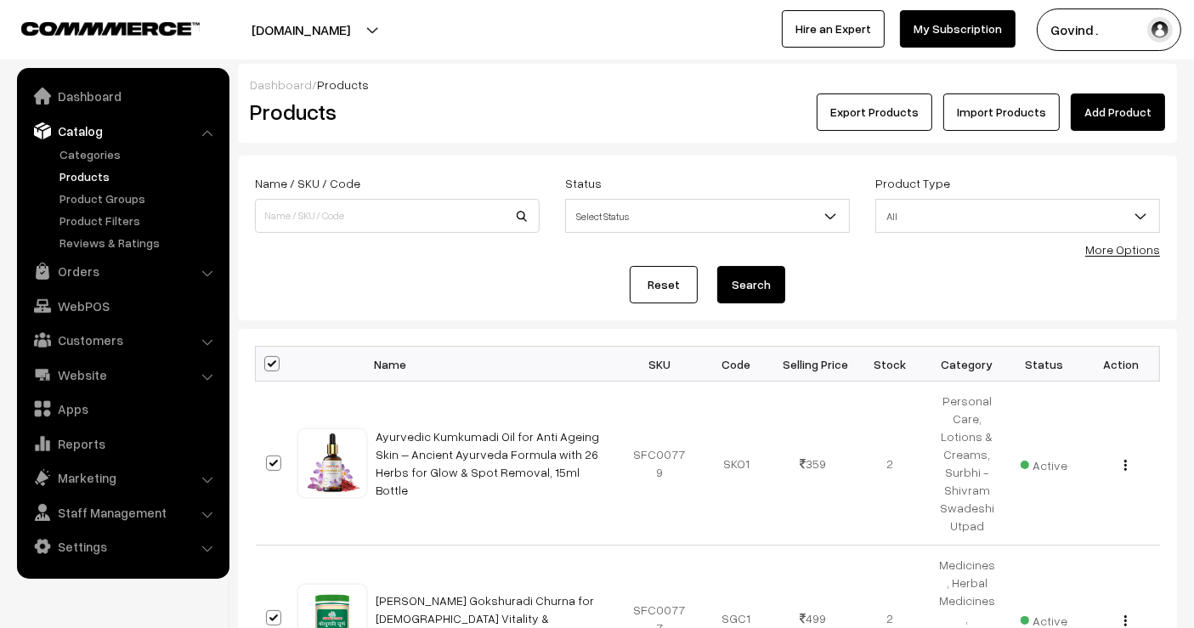
checkbox input "true"
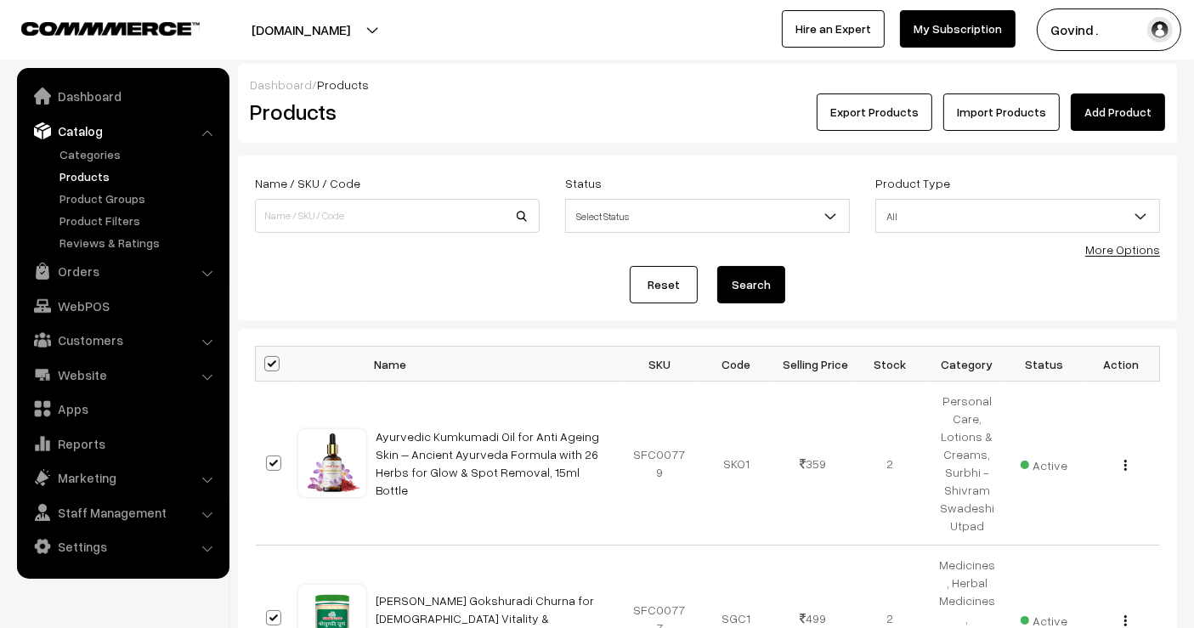
checkbox input "true"
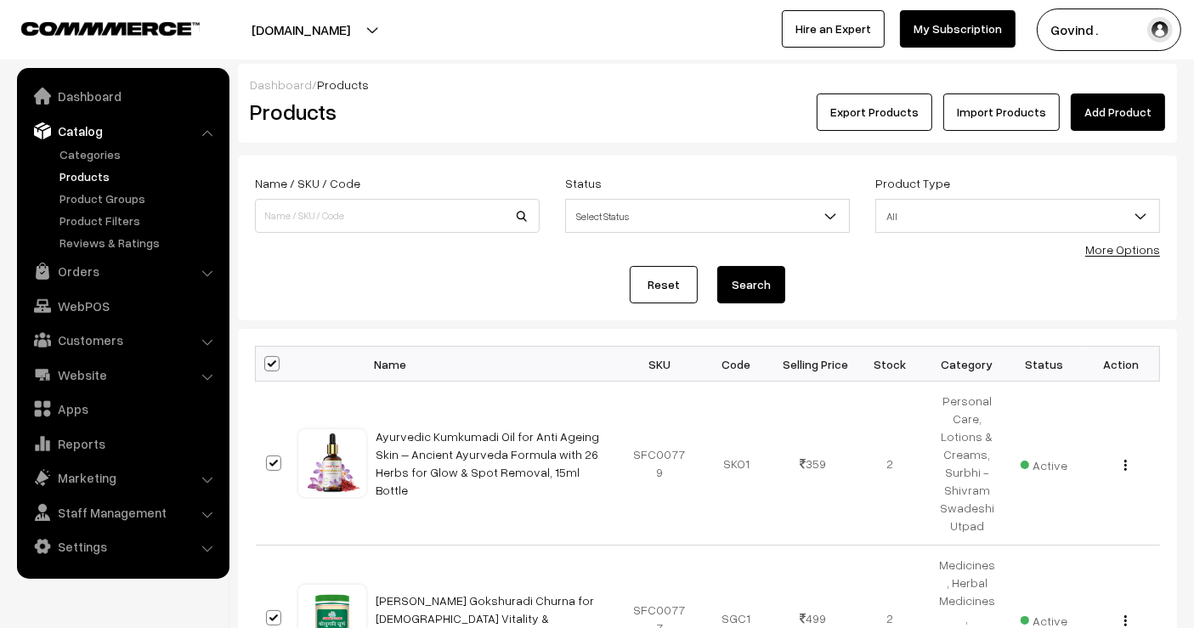
checkbox input "true"
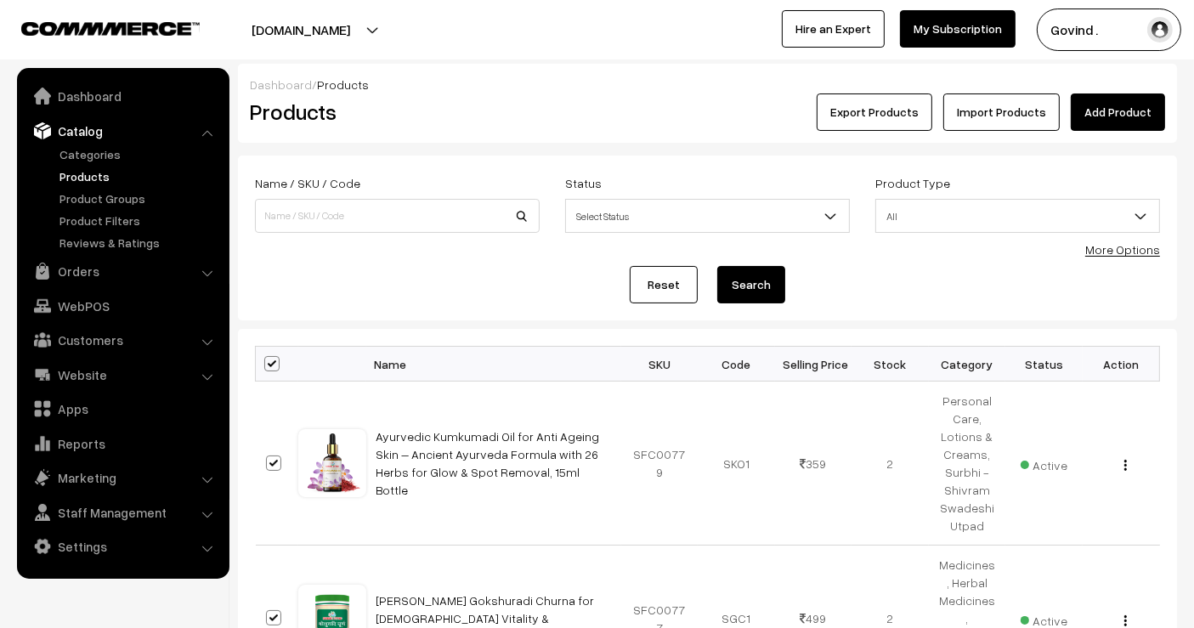
checkbox input "true"
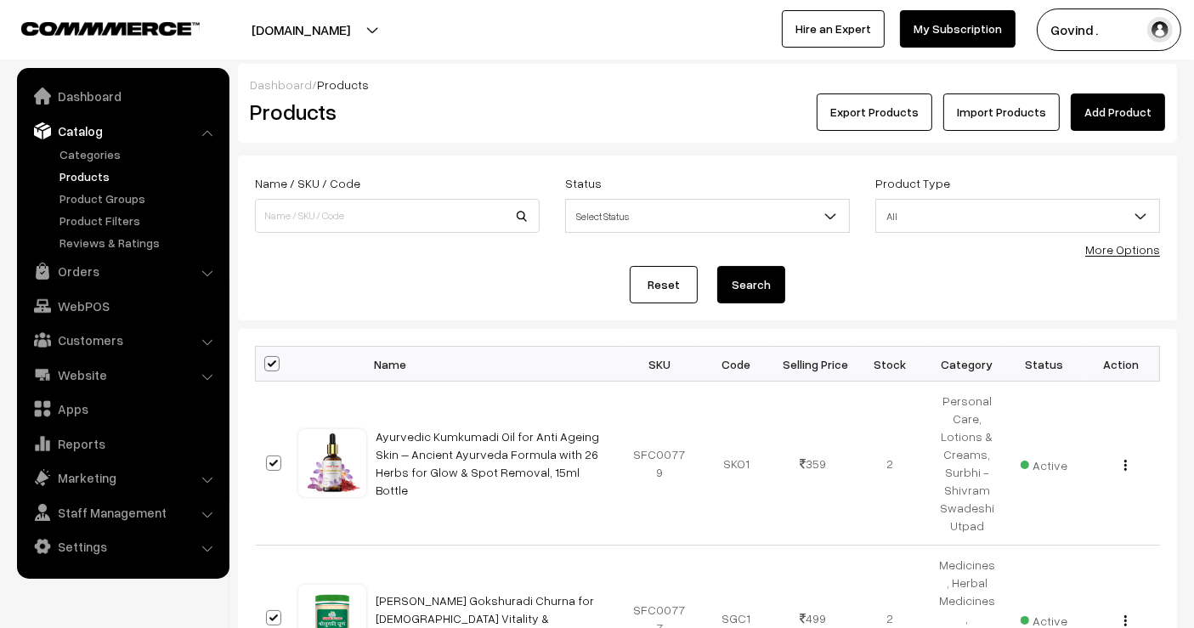
checkbox input "true"
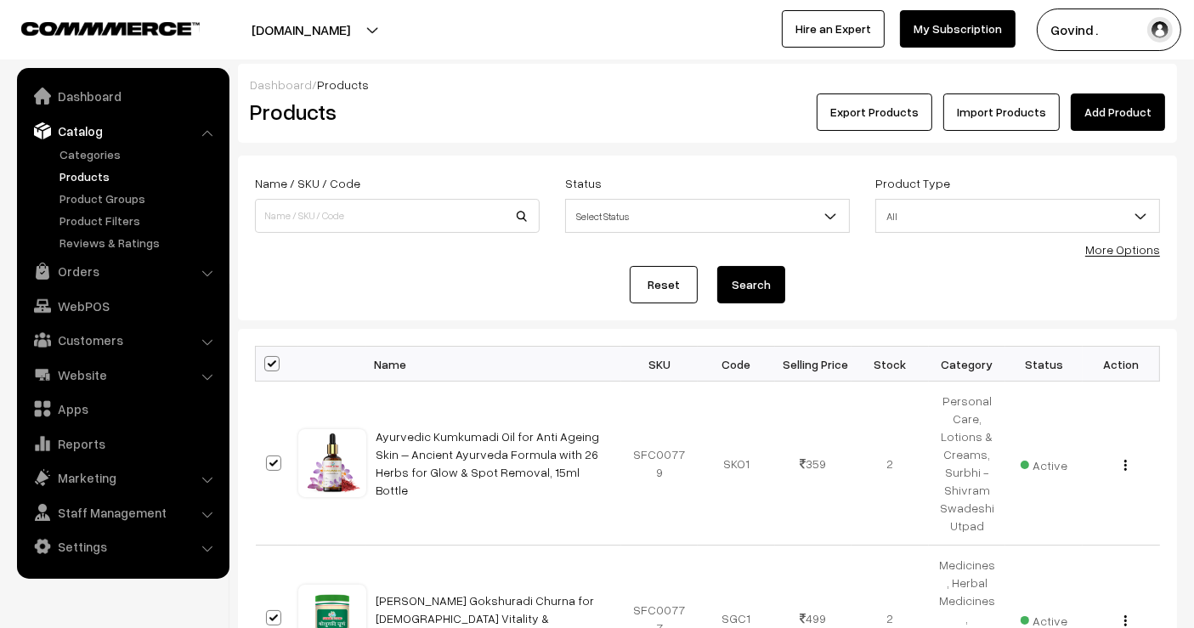
checkbox input "true"
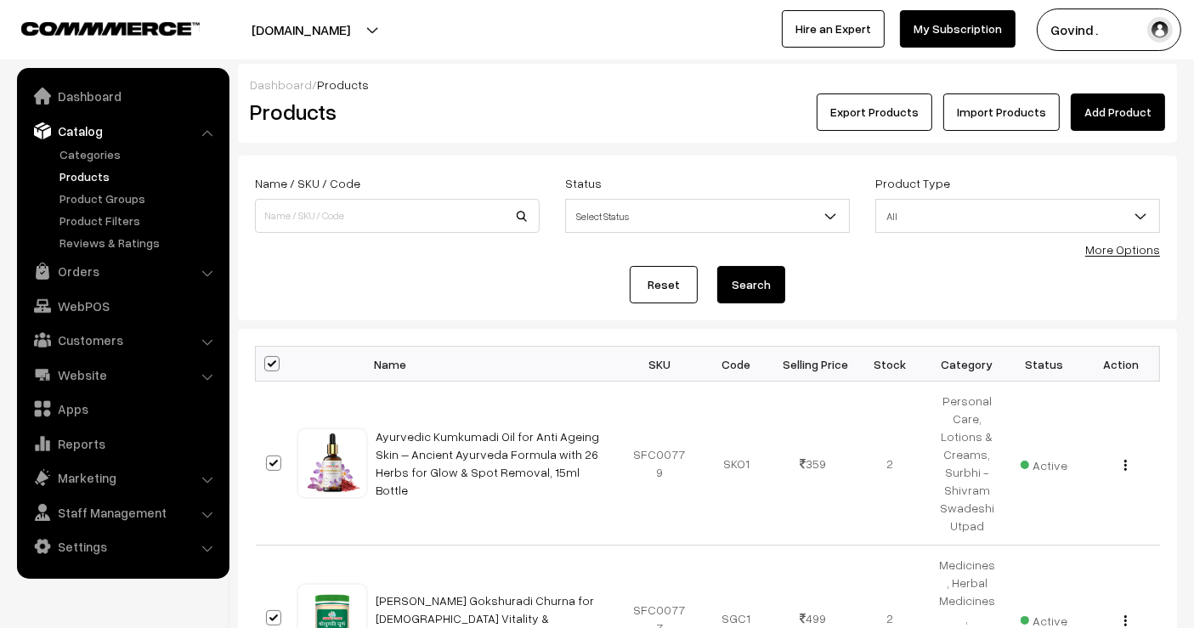
checkbox input "true"
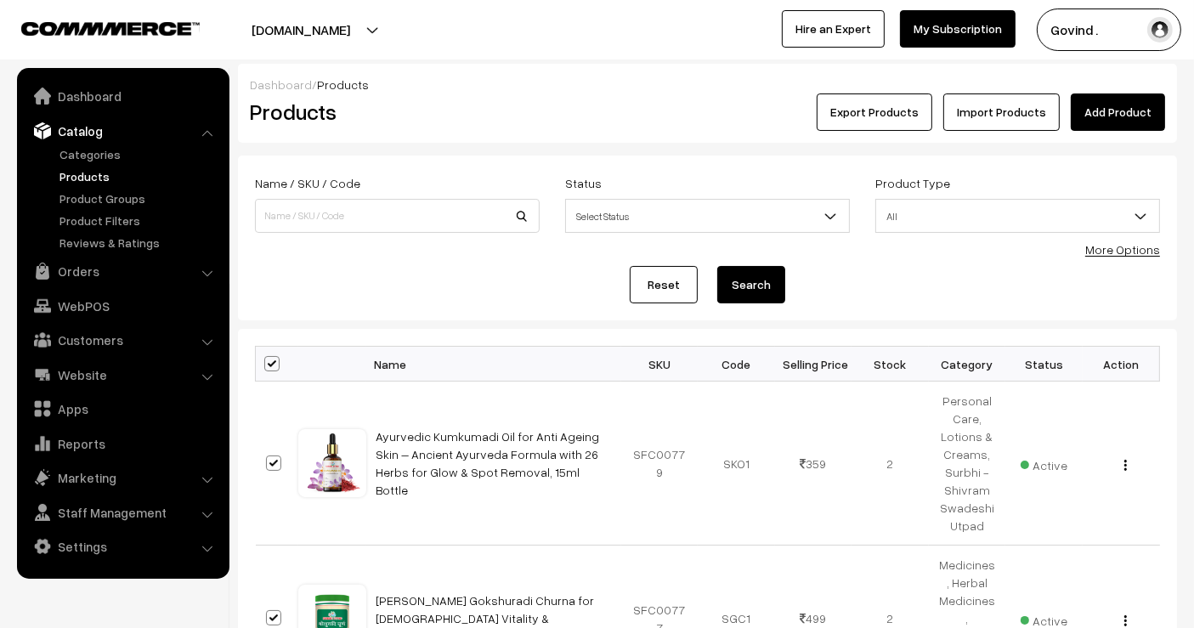
checkbox input "true"
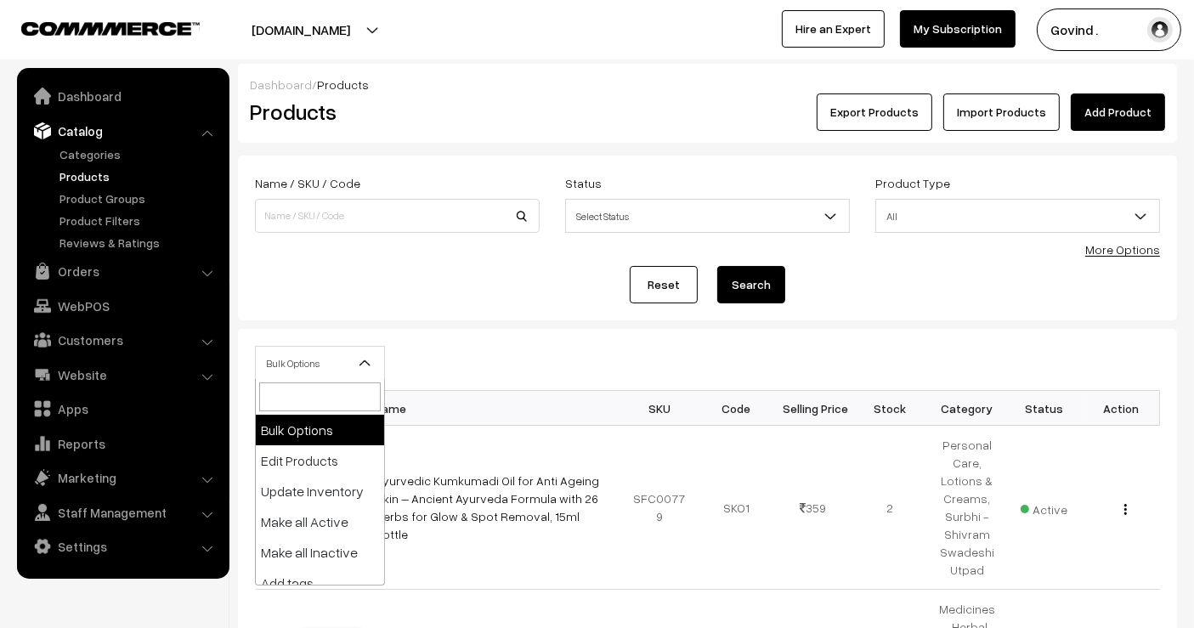
click at [325, 355] on span "Bulk Options" at bounding box center [320, 363] width 128 height 30
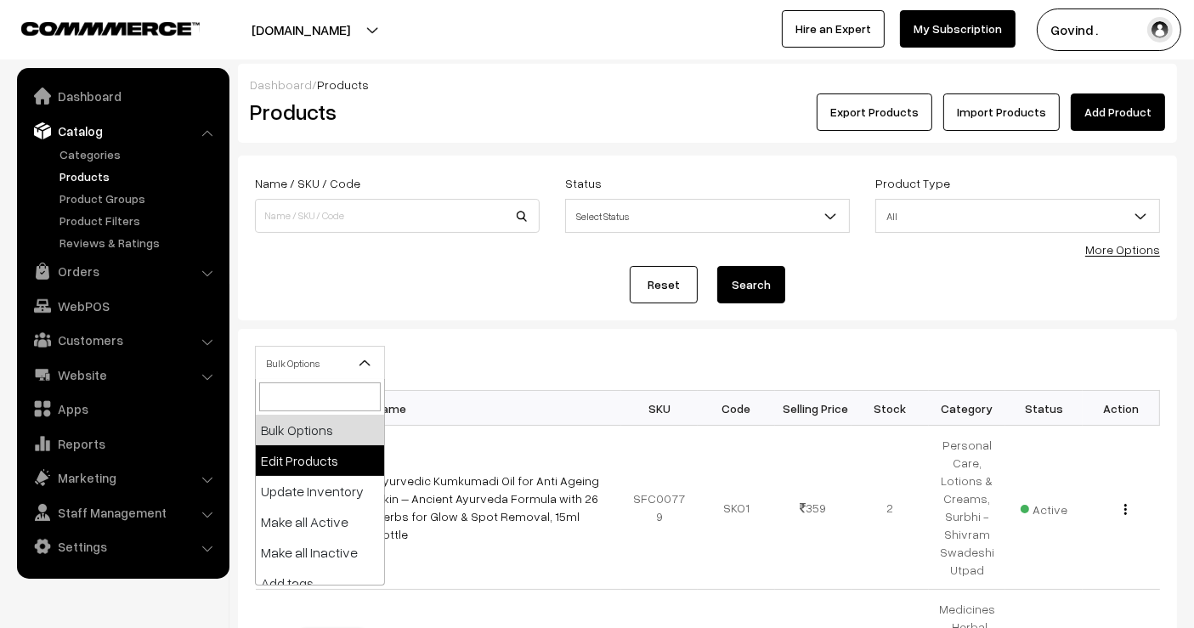
select select "editProduct"
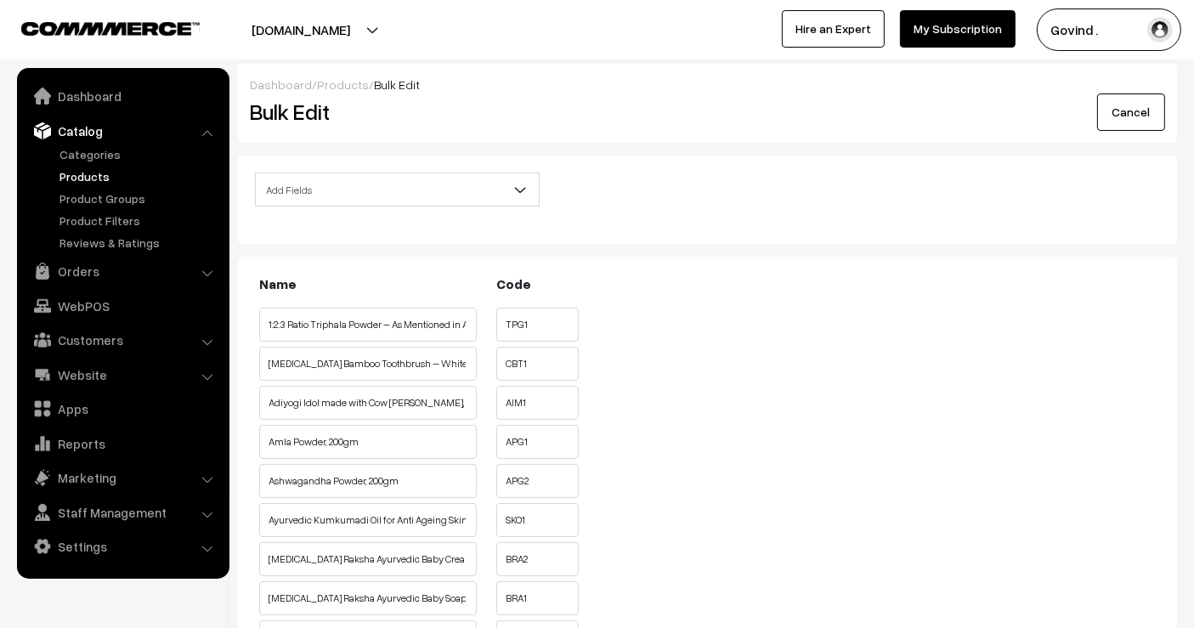
click at [365, 178] on span "Add Fields" at bounding box center [397, 190] width 283 height 30
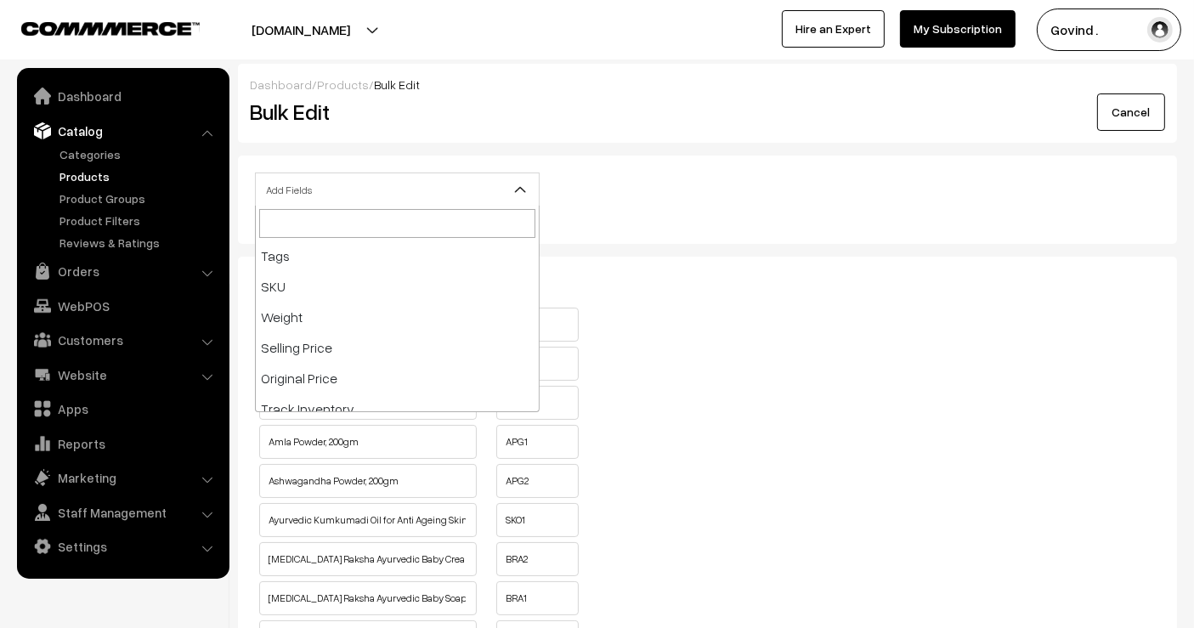
scroll to position [133, 0]
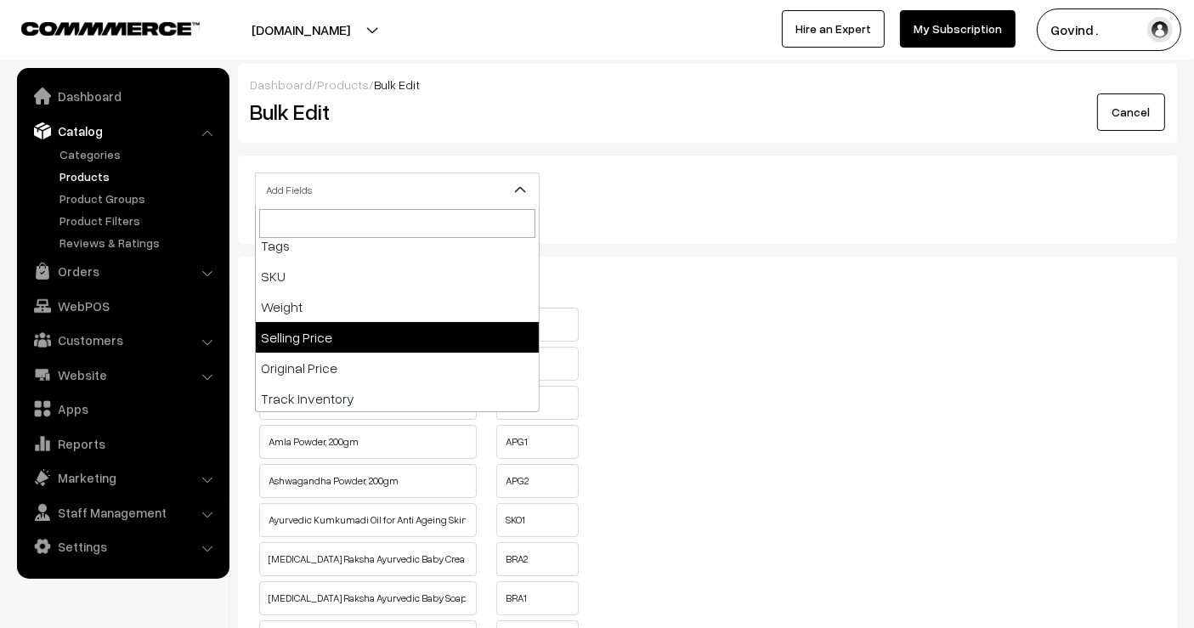
select select "sp"
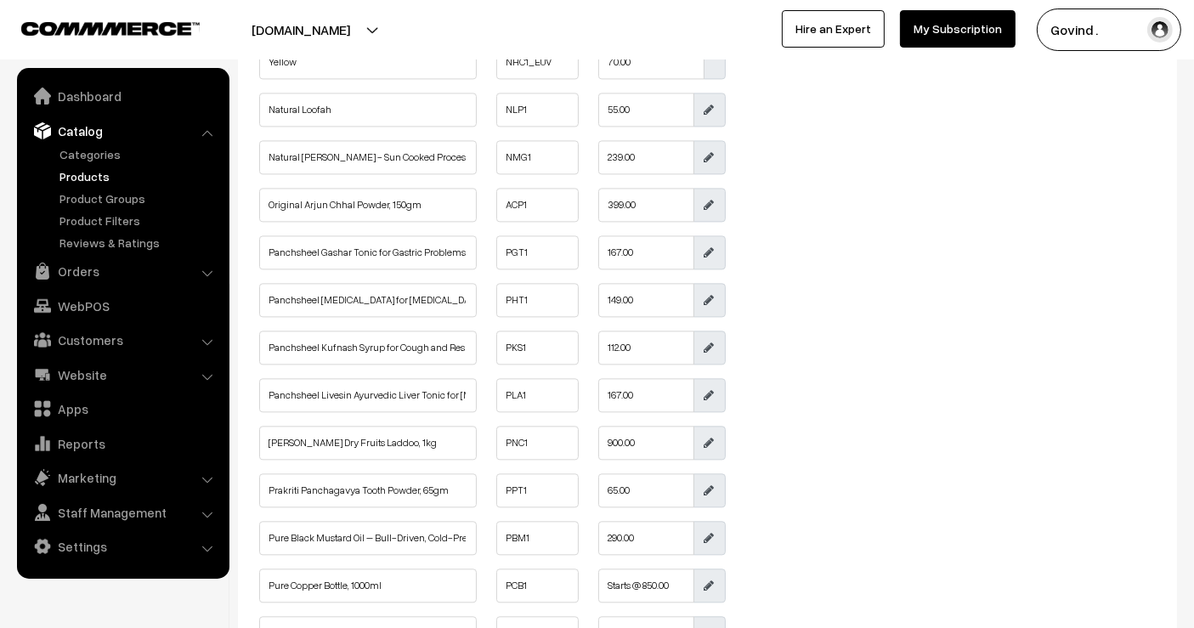
scroll to position [4886, 0]
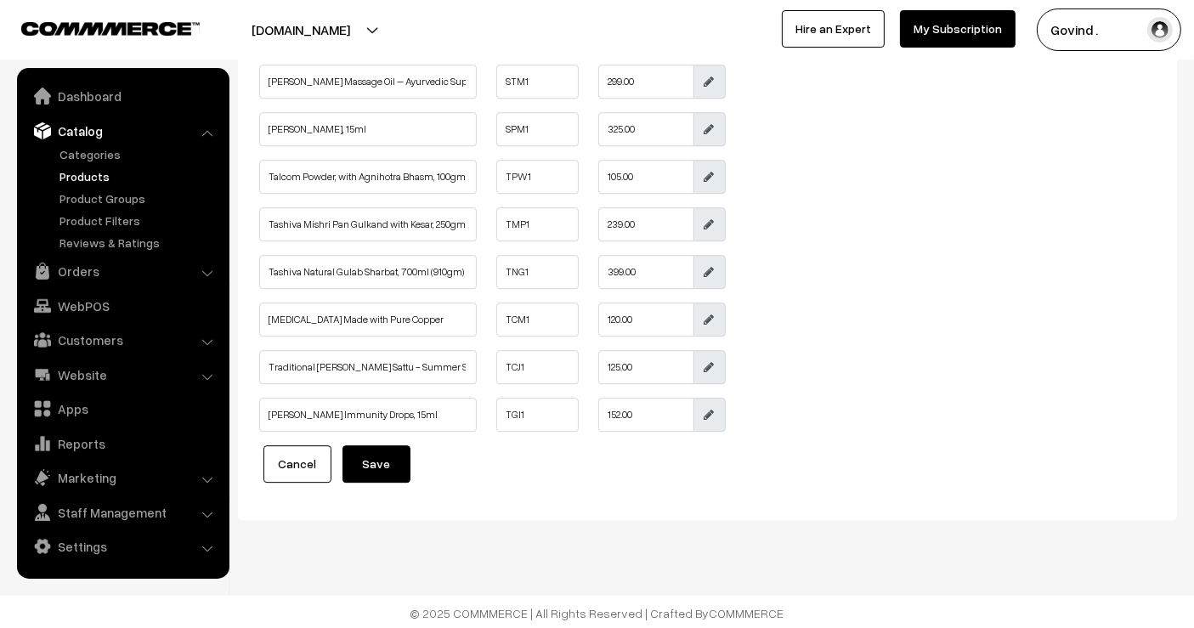
click at [309, 457] on link "Cancel" at bounding box center [297, 463] width 68 height 37
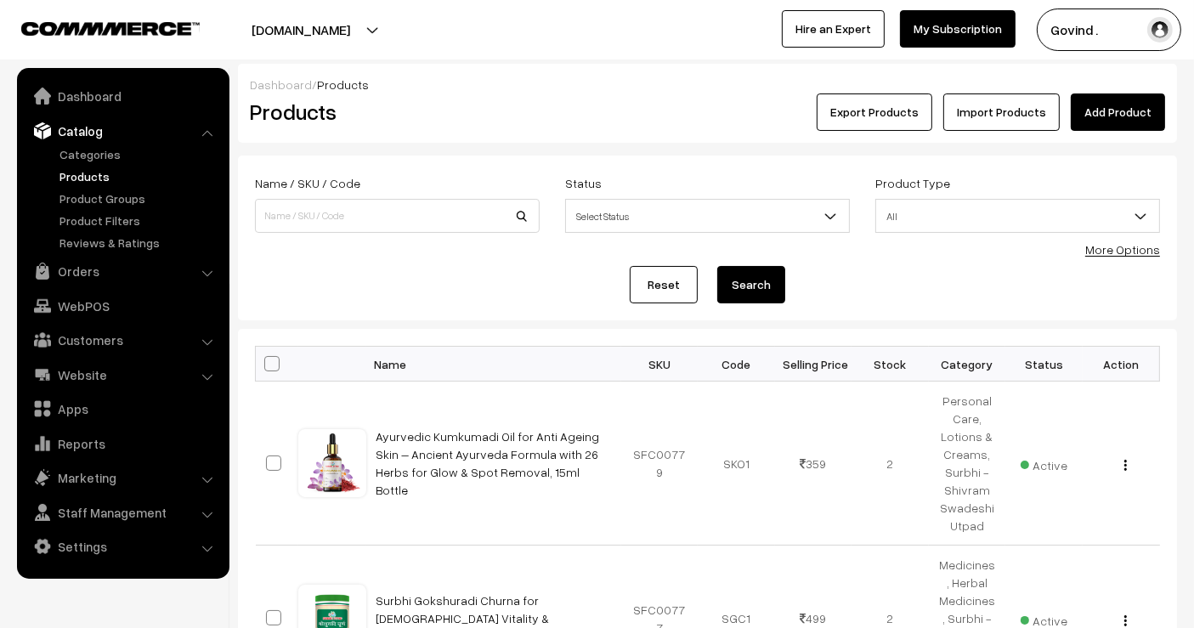
scroll to position [1636, 0]
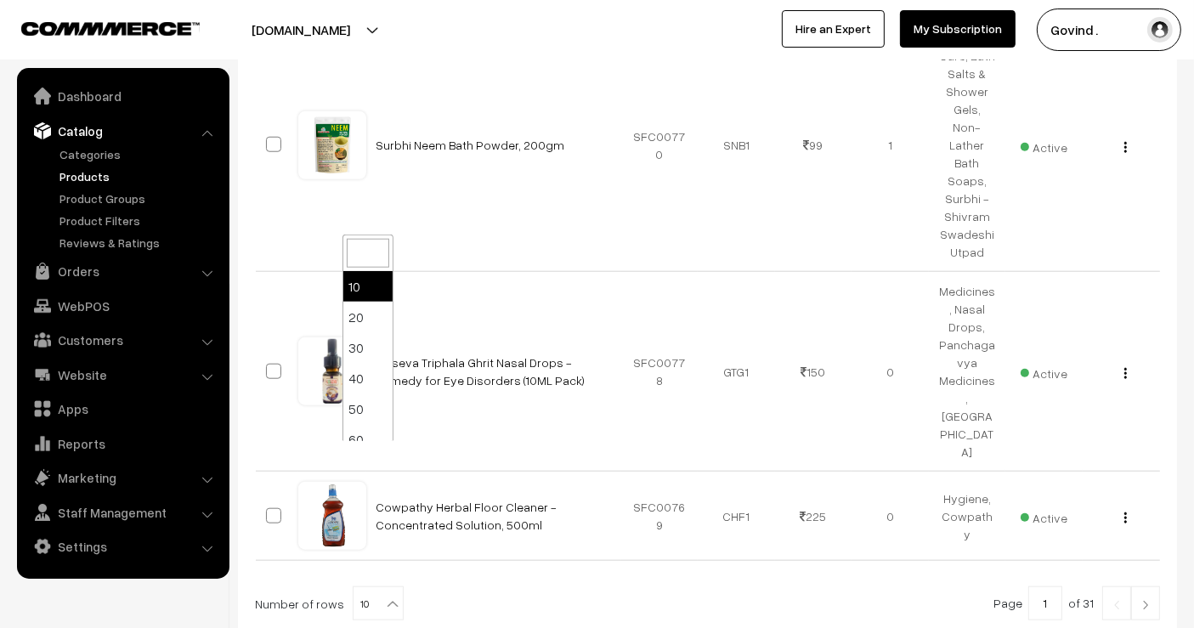
click at [371, 587] on span "10" at bounding box center [377, 604] width 49 height 34
select select "100"
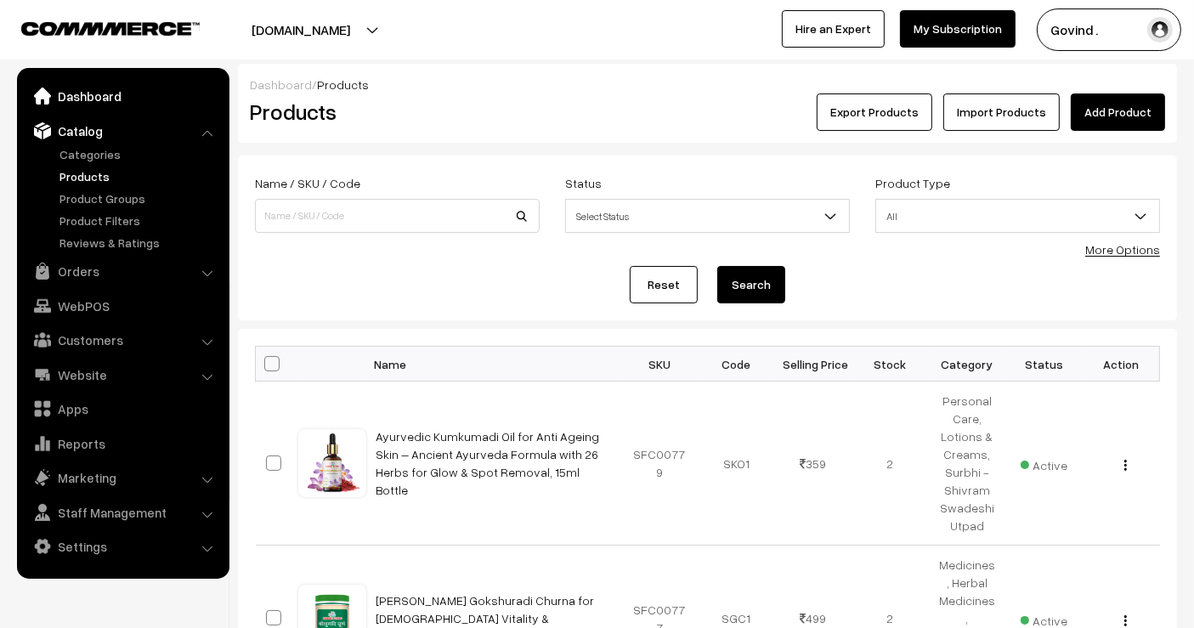
click at [100, 105] on link "Dashboard" at bounding box center [122, 96] width 202 height 31
